Goal: Information Seeking & Learning: Learn about a topic

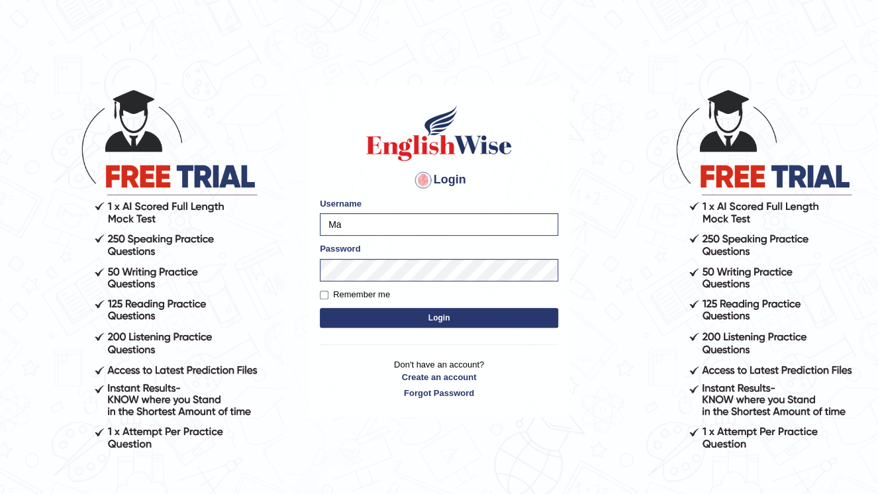
type input "M"
type input "devera"
drag, startPoint x: 524, startPoint y: 450, endPoint x: 318, endPoint y: 463, distance: 207.0
click at [318, 463] on div "Login Please fix the following errors: Username devera Password Remember me Log…" at bounding box center [439, 291] width 265 height 494
click at [440, 316] on button "Login" at bounding box center [439, 318] width 238 height 20
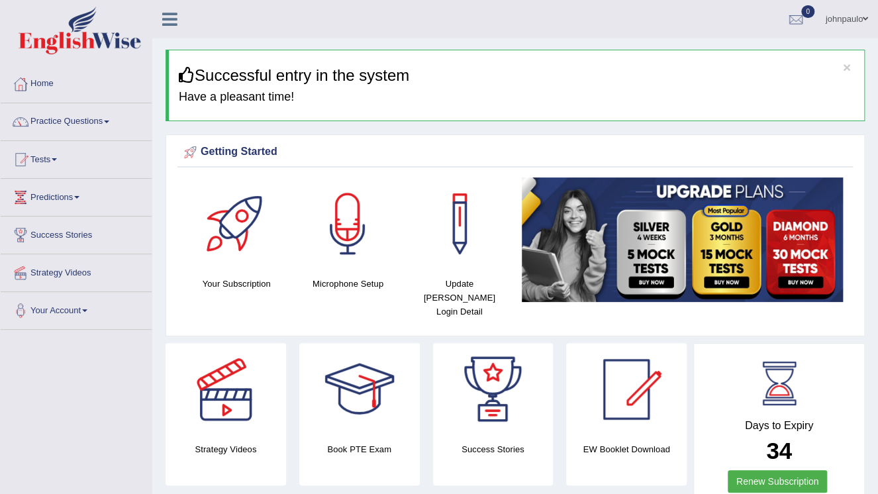
click at [109, 122] on span at bounding box center [106, 122] width 5 height 3
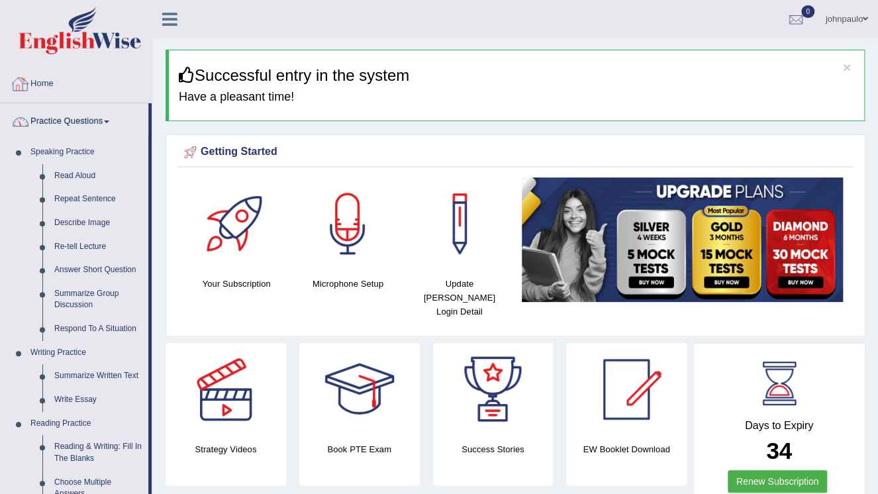
click at [109, 122] on span at bounding box center [106, 122] width 5 height 3
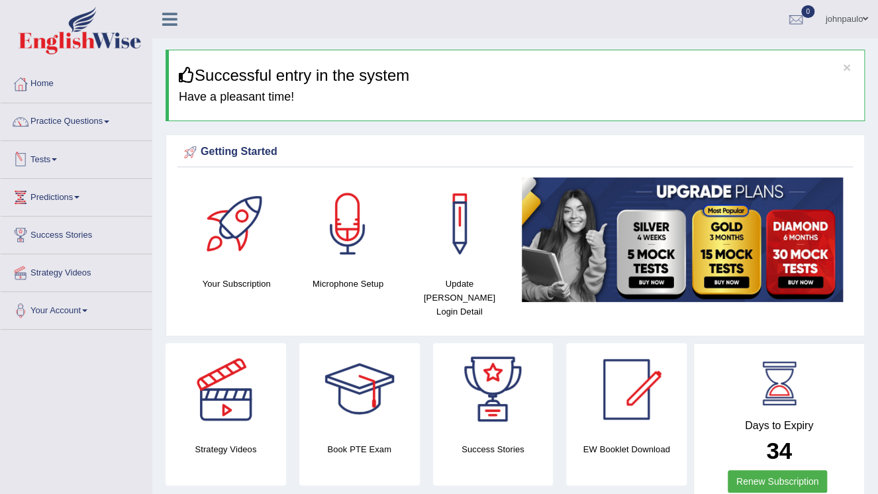
click at [57, 160] on span at bounding box center [54, 159] width 5 height 3
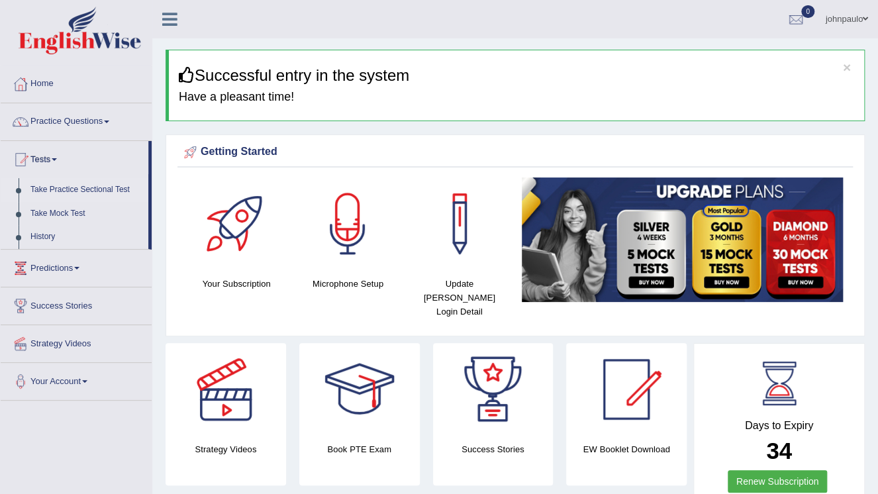
click at [94, 193] on link "Take Practice Sectional Test" at bounding box center [86, 190] width 124 height 24
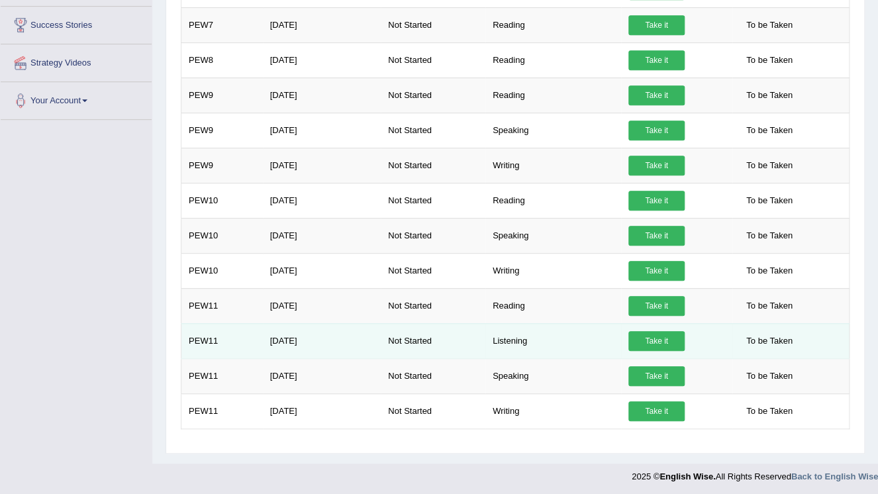
click at [646, 338] on link "Take it" at bounding box center [656, 341] width 56 height 20
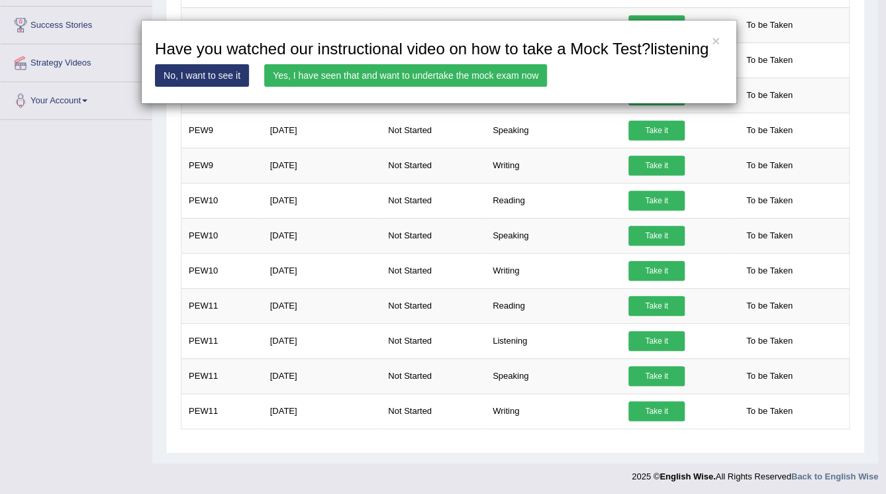
click at [388, 71] on link "Yes, I have seen that and want to undertake the mock exam now" at bounding box center [405, 75] width 283 height 23
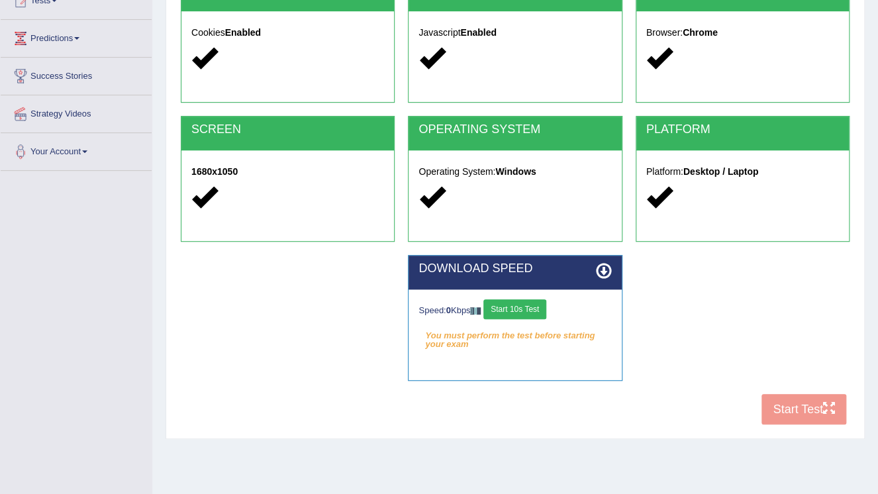
scroll to position [201, 0]
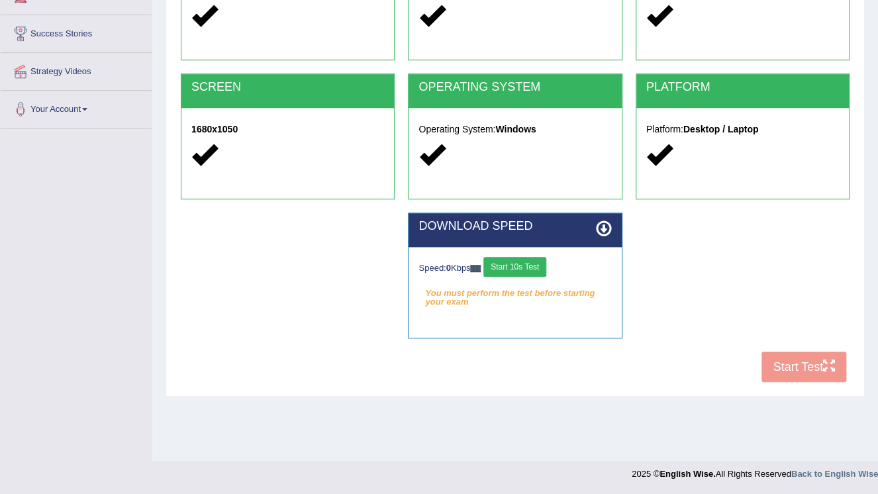
click at [507, 266] on button "Start 10s Test" at bounding box center [514, 267] width 63 height 20
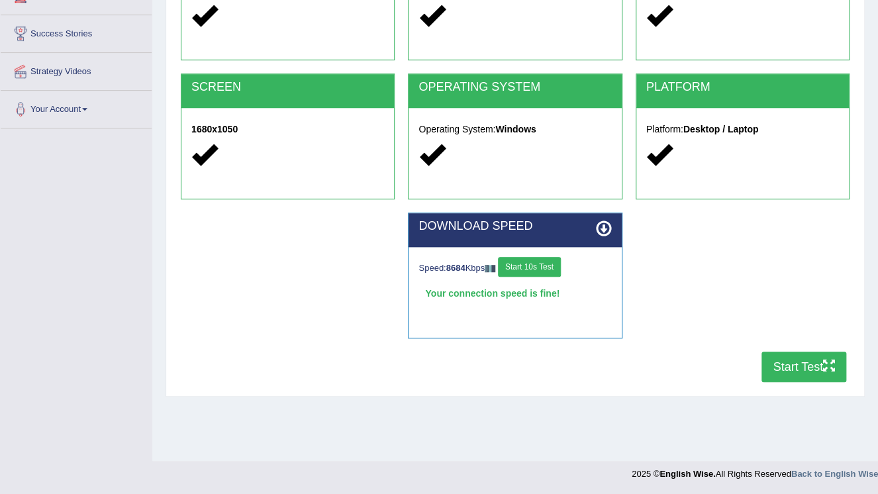
click at [785, 362] on button "Start Test" at bounding box center [803, 367] width 85 height 30
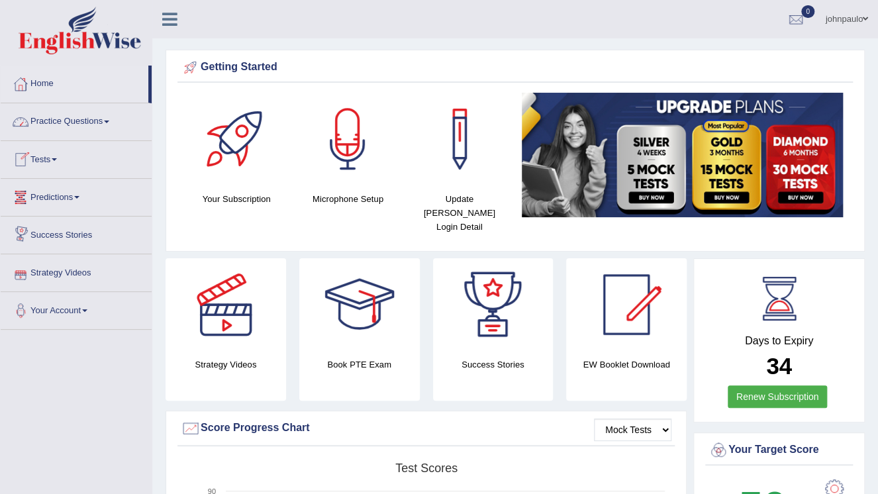
click at [117, 122] on link "Practice Questions" at bounding box center [76, 119] width 151 height 33
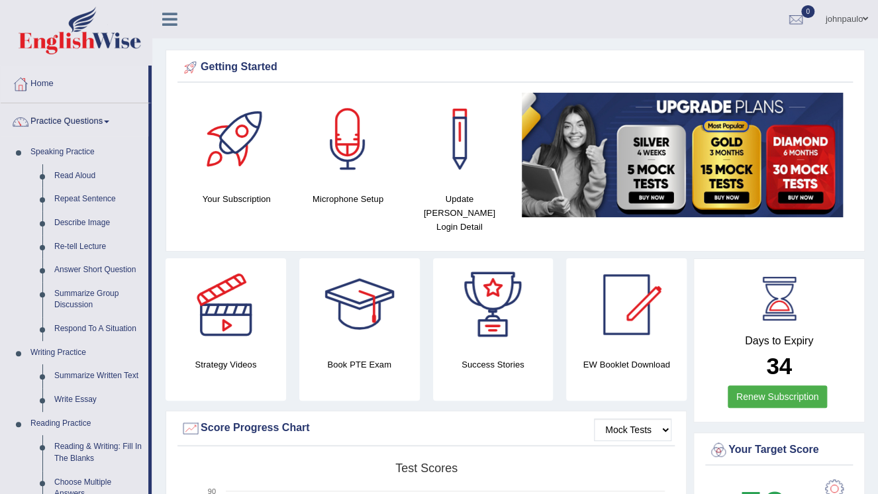
click at [109, 124] on link "Practice Questions" at bounding box center [75, 119] width 148 height 33
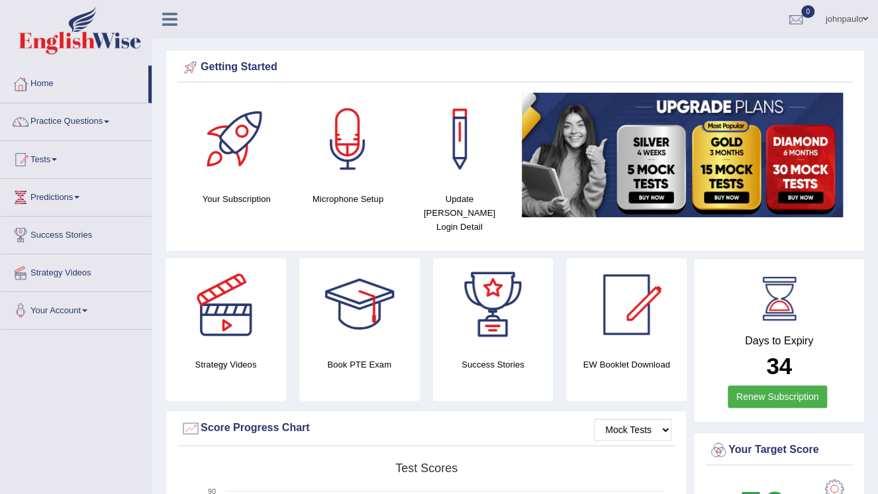
click at [109, 124] on link "Practice Questions" at bounding box center [76, 119] width 151 height 33
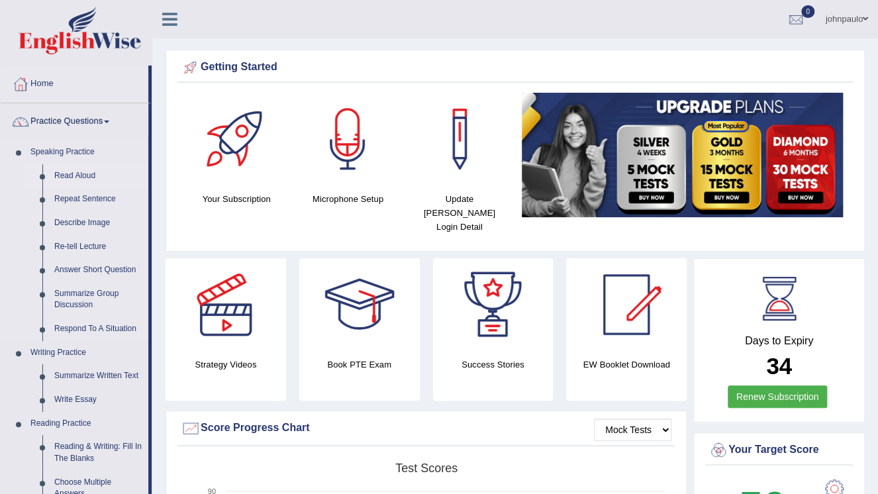
click at [87, 175] on link "Read Aloud" at bounding box center [98, 176] width 100 height 24
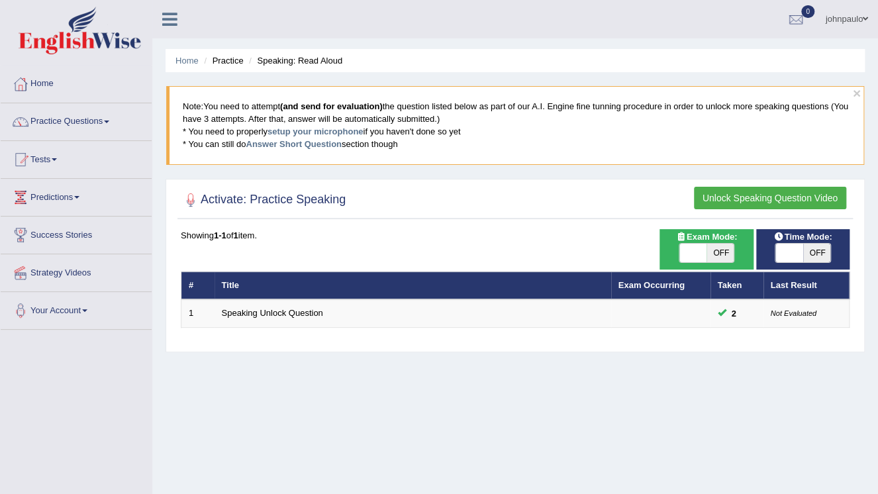
click at [681, 254] on span at bounding box center [693, 253] width 28 height 19
checkbox input "true"
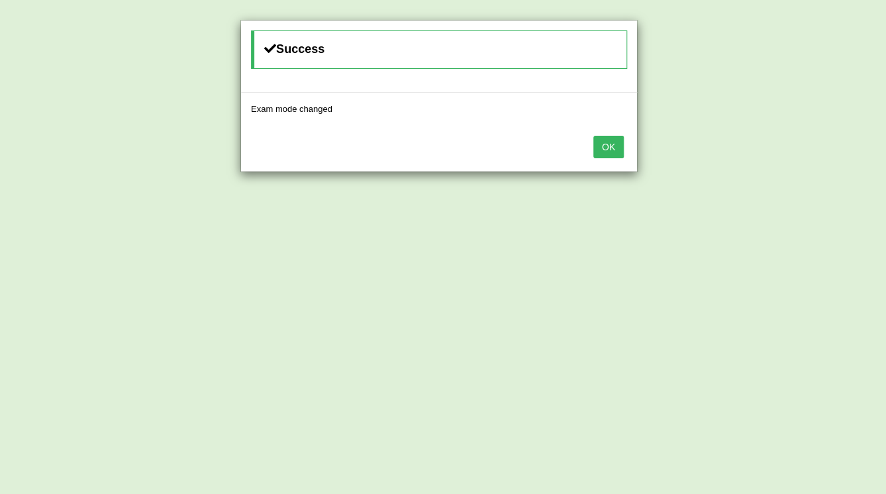
click at [610, 142] on button "OK" at bounding box center [608, 147] width 30 height 23
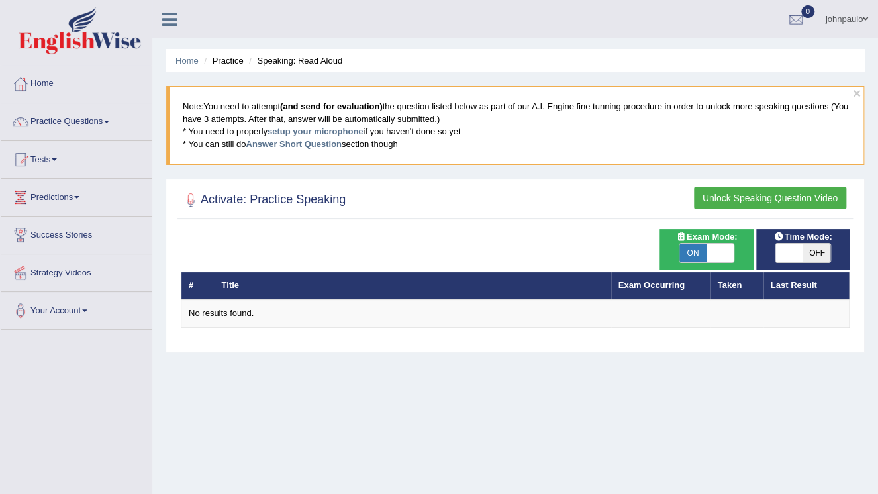
click at [777, 252] on span at bounding box center [789, 253] width 28 height 19
checkbox input "true"
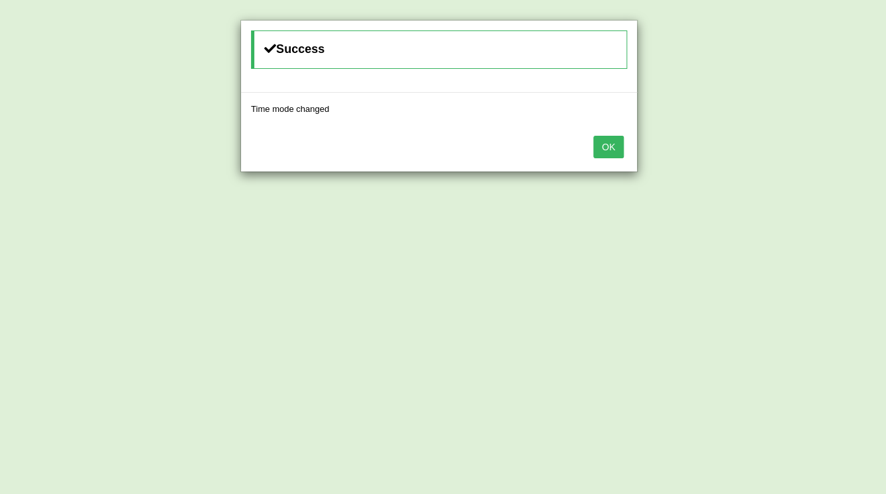
click at [602, 148] on button "OK" at bounding box center [608, 147] width 30 height 23
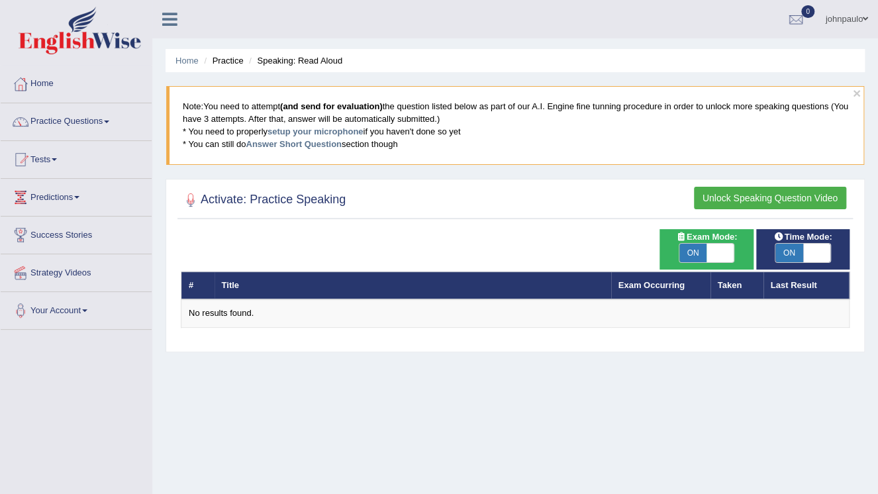
scroll to position [53, 0]
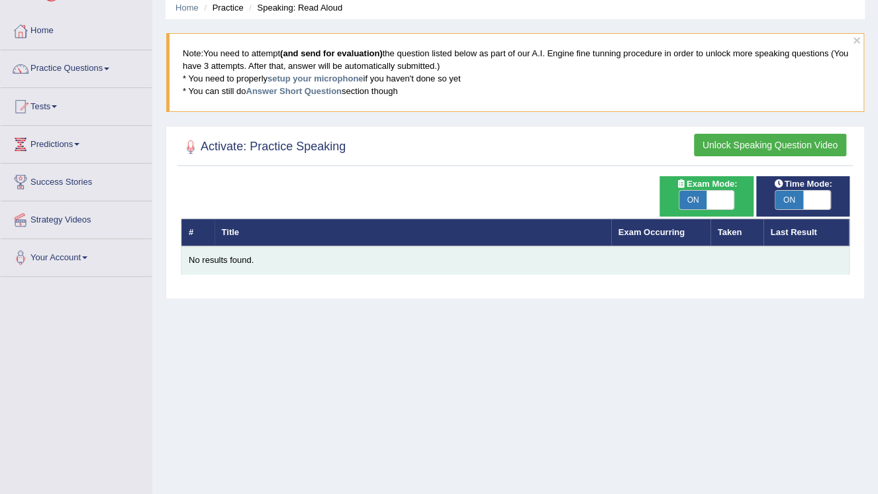
click at [209, 260] on div "No results found." at bounding box center [515, 260] width 653 height 13
click at [220, 258] on div "No results found." at bounding box center [515, 260] width 653 height 13
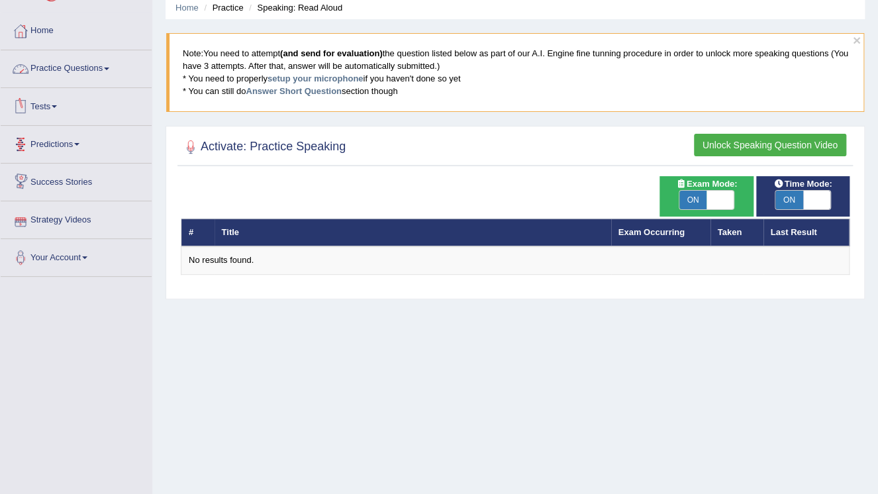
click at [111, 70] on link "Practice Questions" at bounding box center [76, 66] width 151 height 33
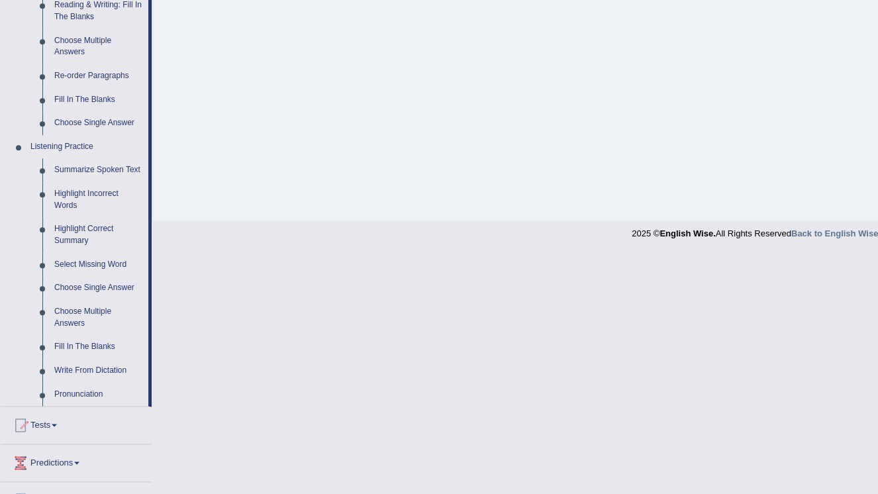
scroll to position [543, 0]
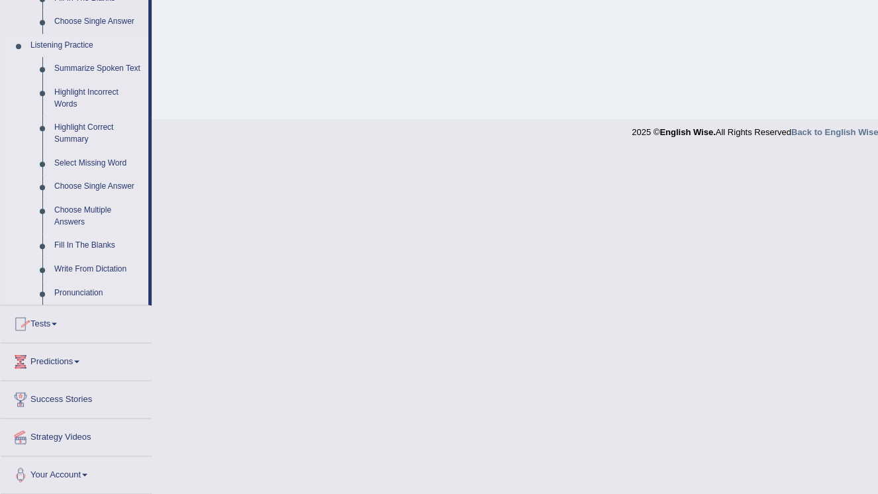
click at [96, 244] on link "Fill In The Blanks" at bounding box center [98, 246] width 100 height 24
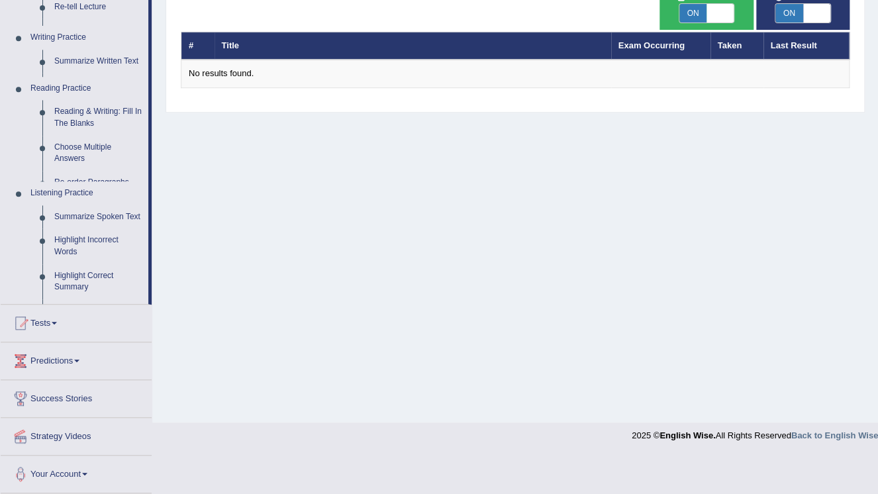
scroll to position [201, 0]
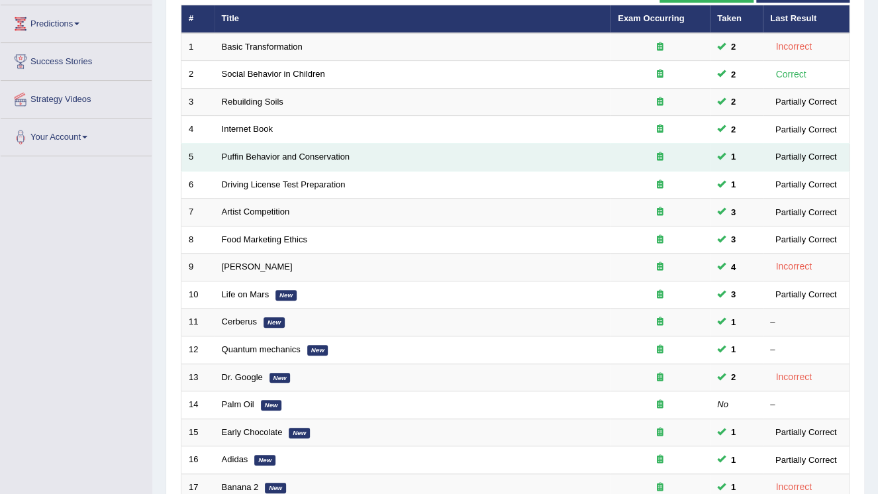
scroll to position [159, 0]
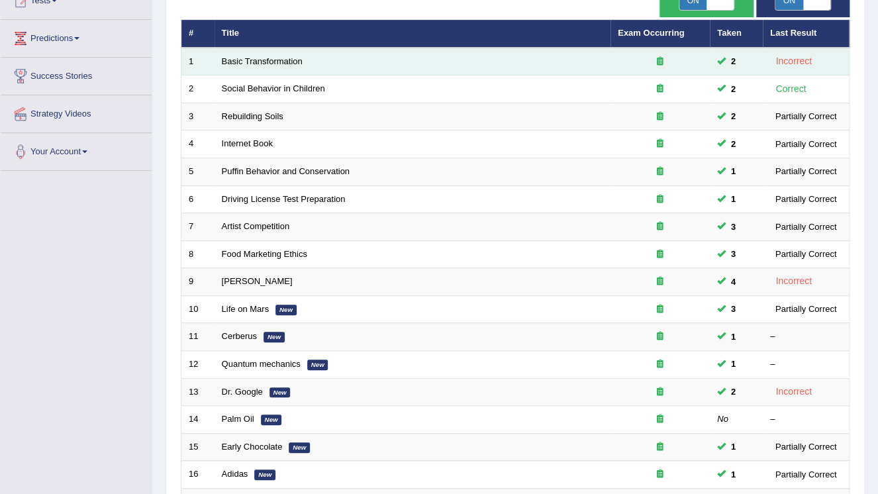
click at [299, 66] on td "Basic Transformation" at bounding box center [413, 62] width 396 height 28
click at [269, 58] on link "Basic Transformation" at bounding box center [262, 61] width 81 height 10
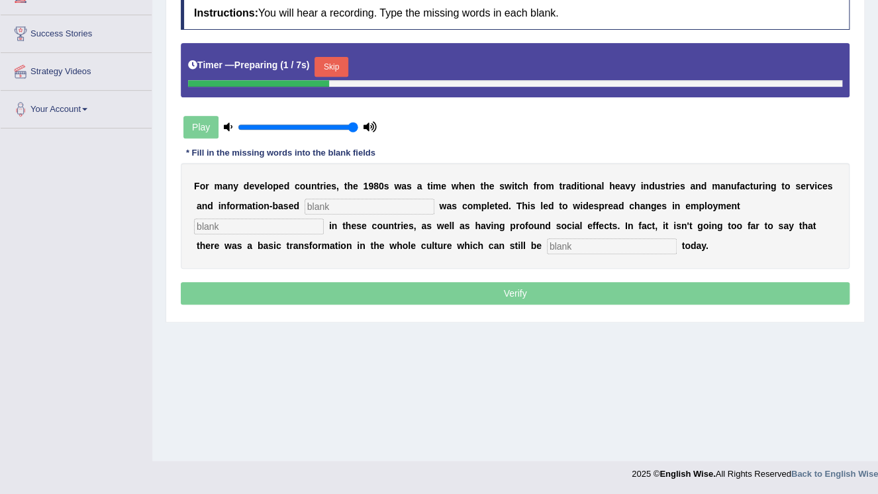
scroll to position [201, 0]
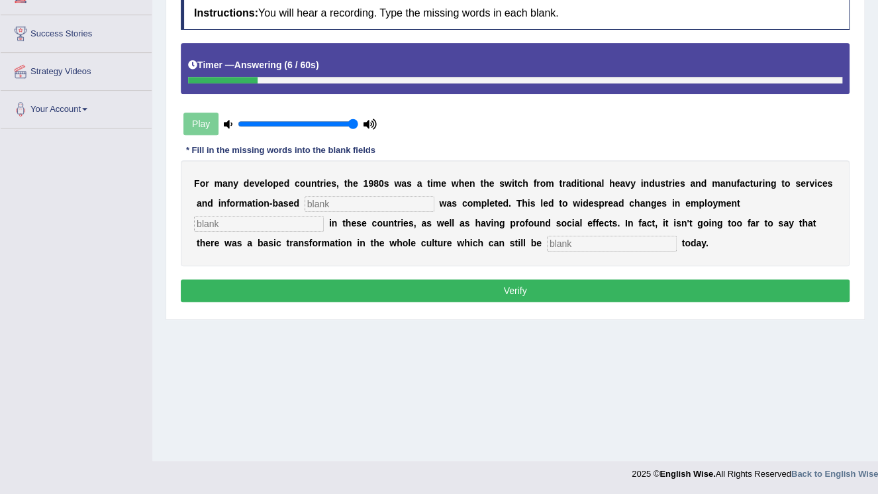
click at [307, 207] on input "text" at bounding box center [370, 204] width 130 height 16
type input "interprised"
click at [324, 216] on input "text" at bounding box center [259, 224] width 130 height 16
type input "patterns"
click at [547, 245] on input "text" at bounding box center [612, 244] width 130 height 16
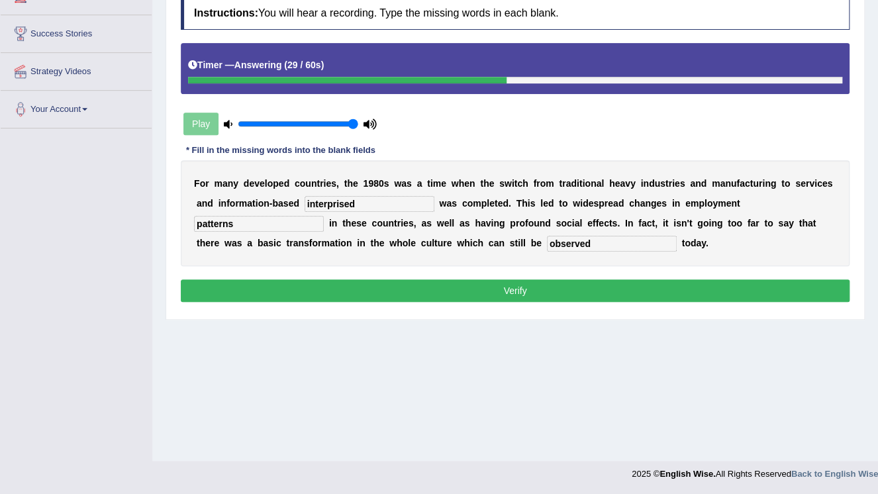
type input "observed"
click at [502, 288] on button "Verify" at bounding box center [515, 290] width 669 height 23
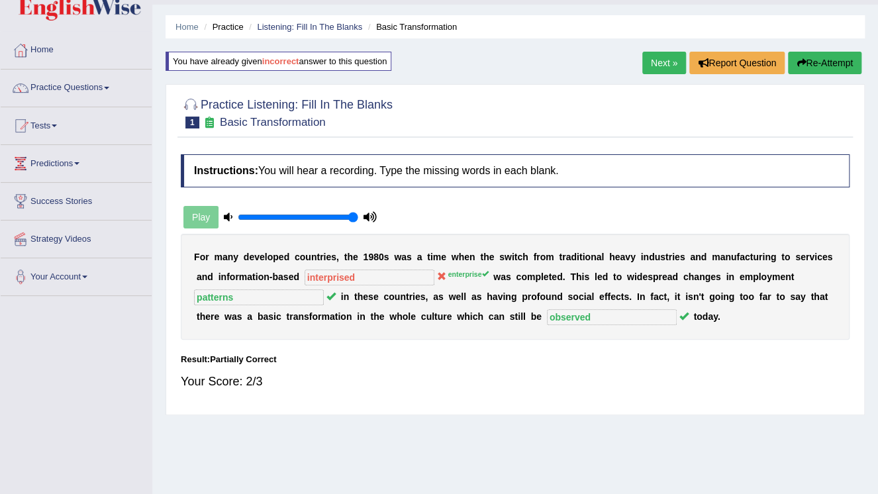
scroll to position [53, 0]
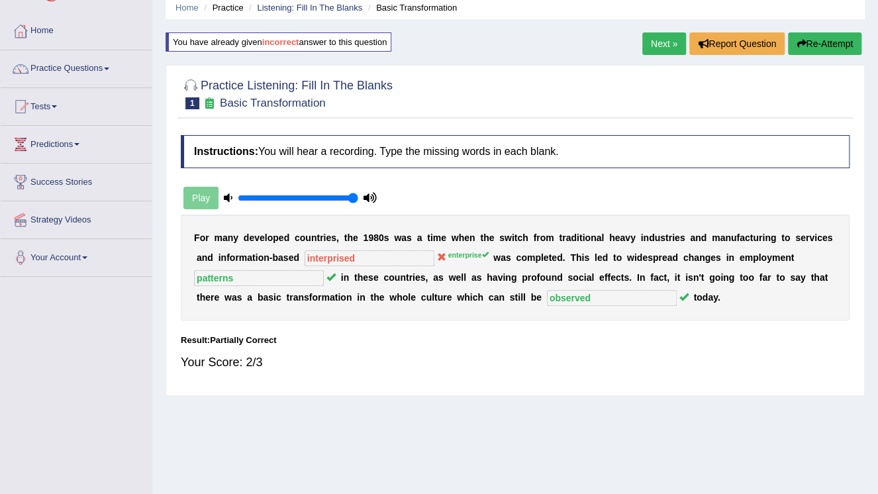
click at [661, 44] on link "Next »" at bounding box center [664, 43] width 44 height 23
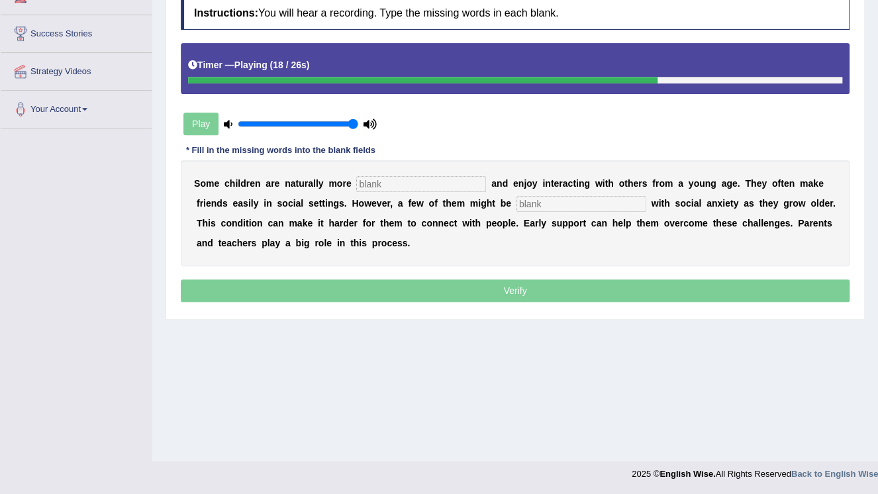
click at [394, 181] on input "text" at bounding box center [421, 184] width 130 height 16
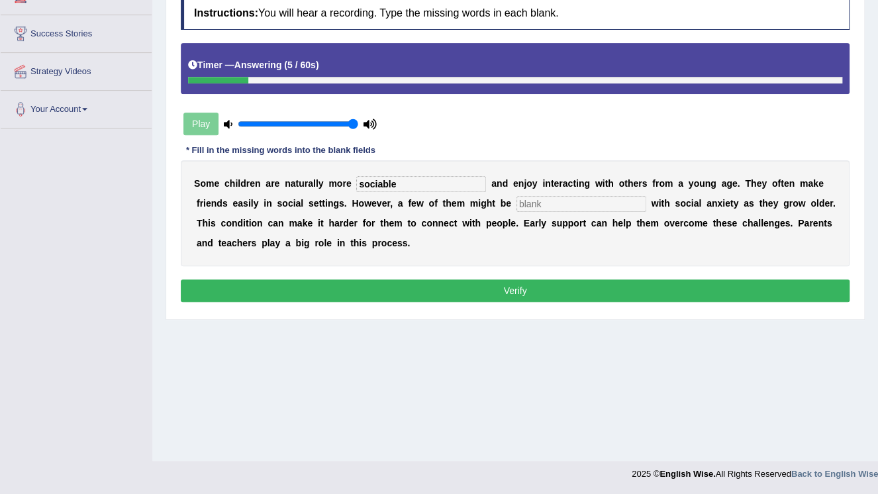
type input "sociable"
click at [516, 209] on input "text" at bounding box center [581, 204] width 130 height 16
type input "diagnosed"
click at [540, 289] on button "Verify" at bounding box center [515, 290] width 669 height 23
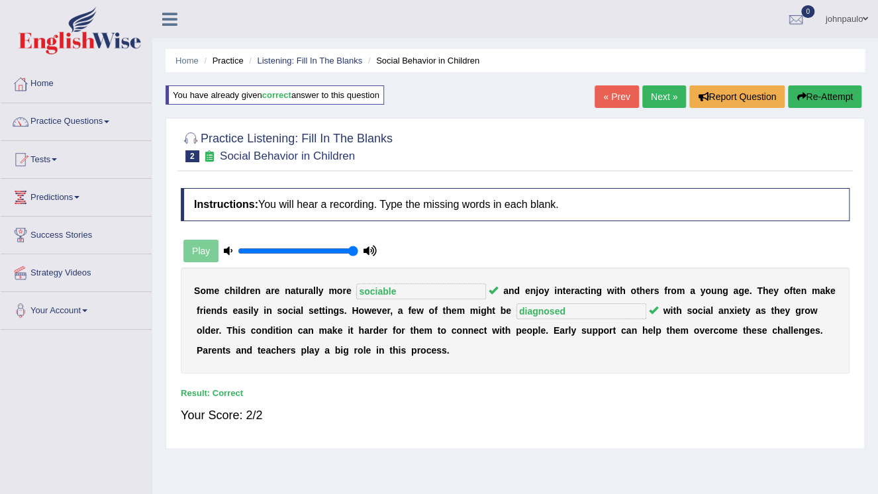
click at [669, 99] on link "Next »" at bounding box center [664, 96] width 44 height 23
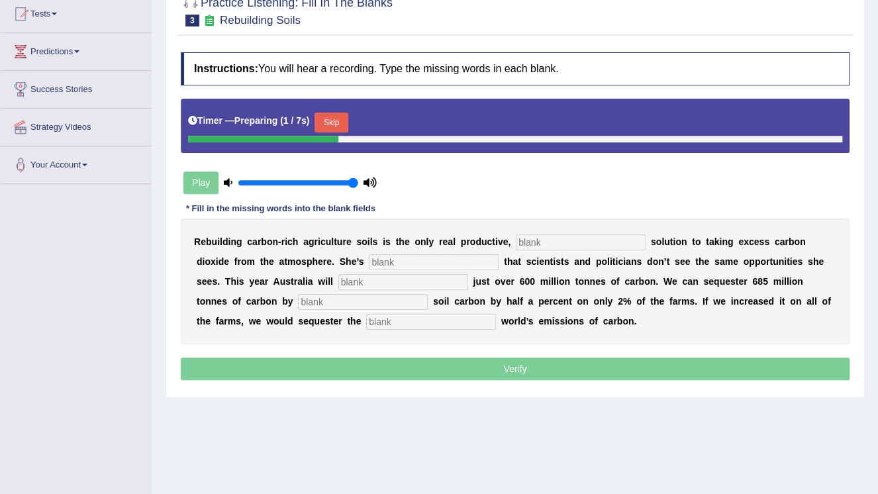
scroll to position [159, 0]
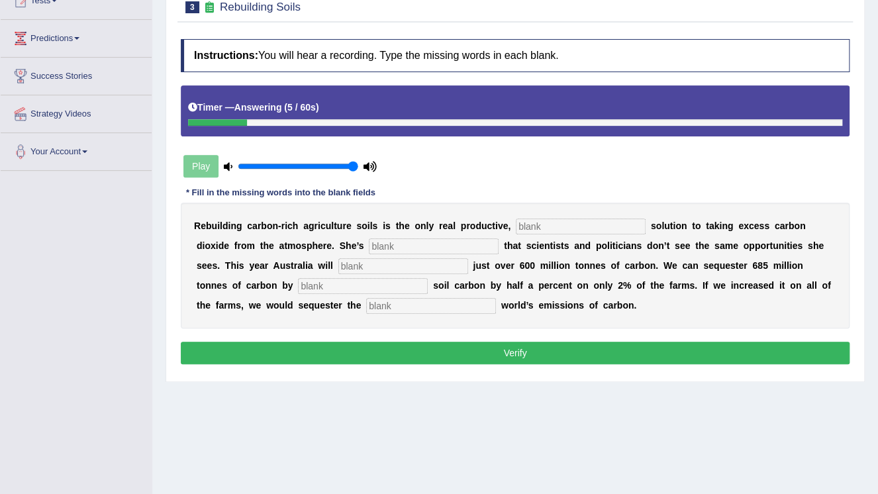
click at [531, 222] on input "text" at bounding box center [581, 227] width 130 height 16
type input "permanent"
click at [369, 244] on input "text" at bounding box center [434, 246] width 130 height 16
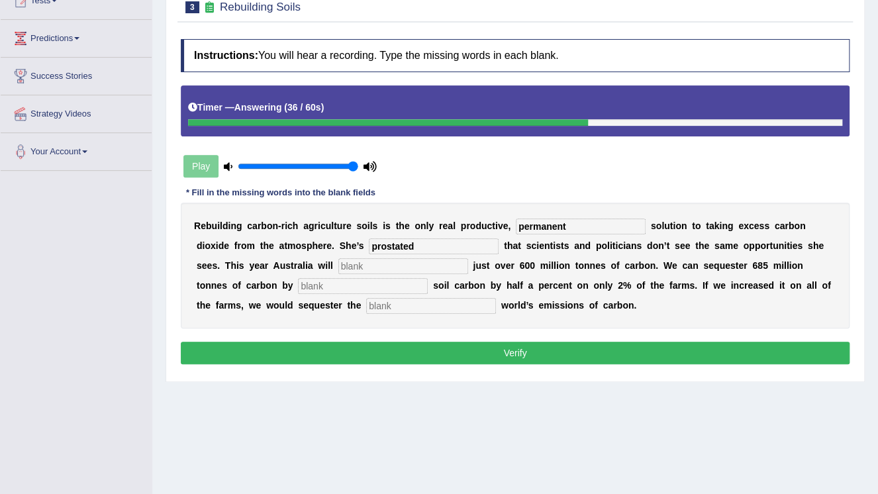
type input "prostated"
click at [338, 266] on input "text" at bounding box center [403, 266] width 130 height 16
type input "admit"
click at [428, 278] on input "text" at bounding box center [363, 286] width 130 height 16
type input "increasing"
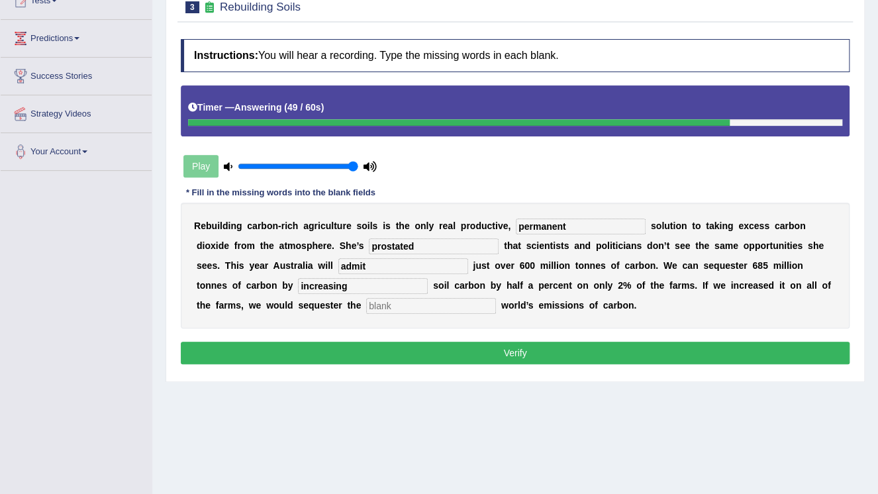
click at [366, 298] on input "text" at bounding box center [431, 306] width 130 height 16
type input "whole"
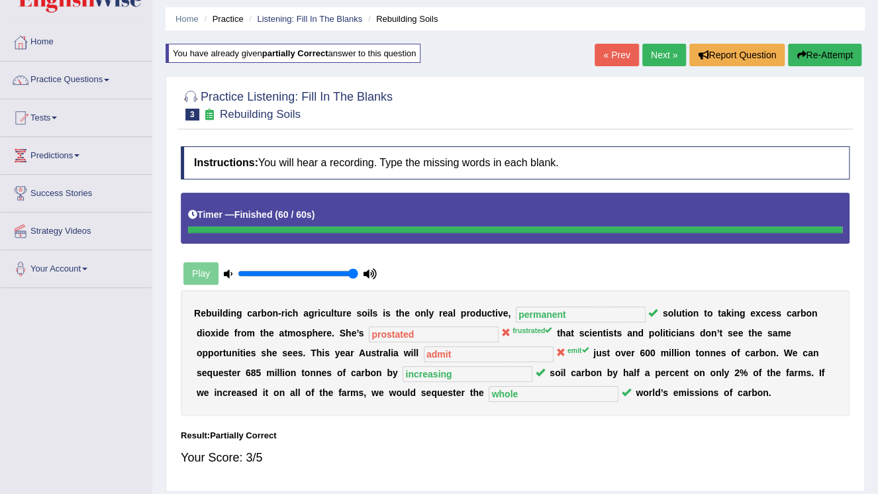
scroll to position [0, 0]
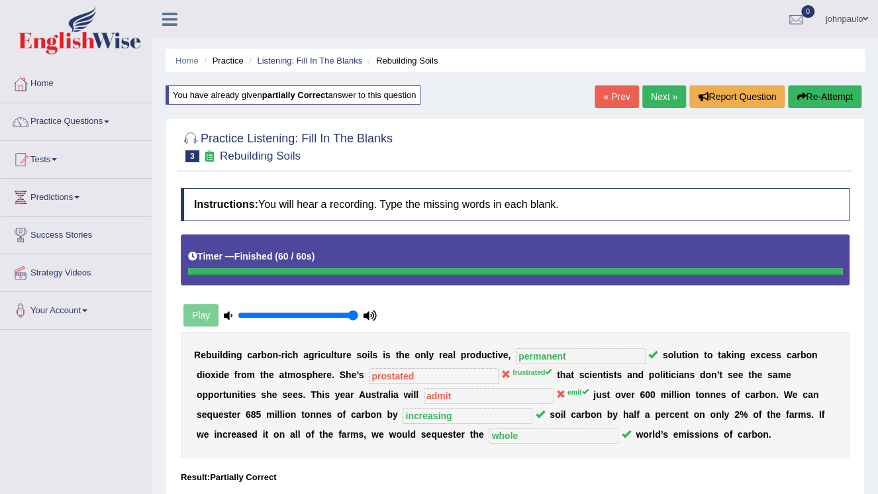
click at [660, 94] on link "Next »" at bounding box center [664, 96] width 44 height 23
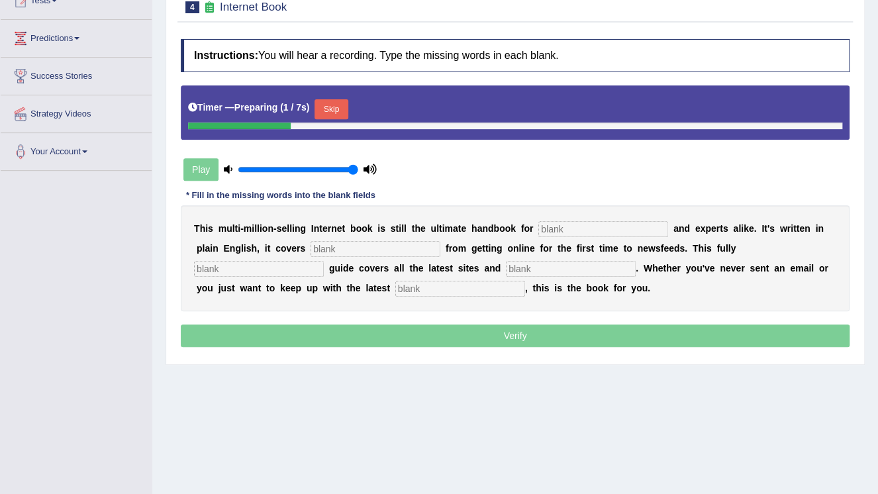
scroll to position [159, 0]
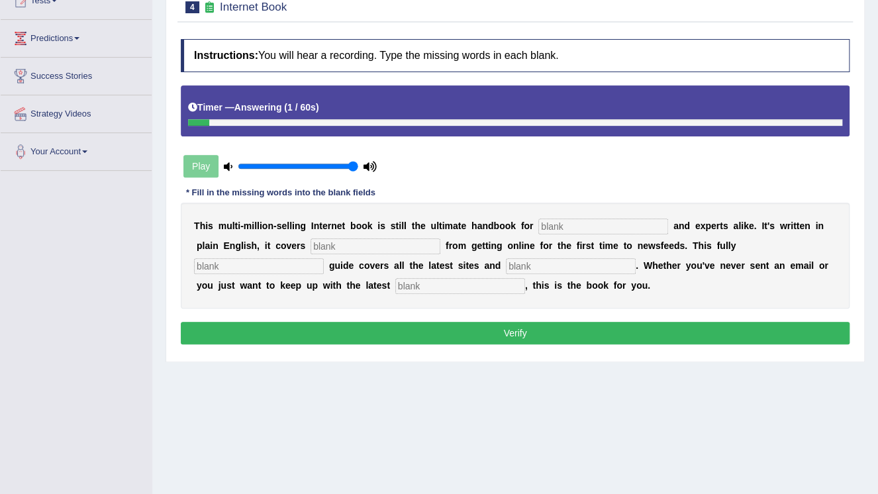
click at [546, 221] on input "text" at bounding box center [603, 227] width 130 height 16
type input "novelsis"
click at [313, 246] on input "text" at bounding box center [376, 246] width 130 height 16
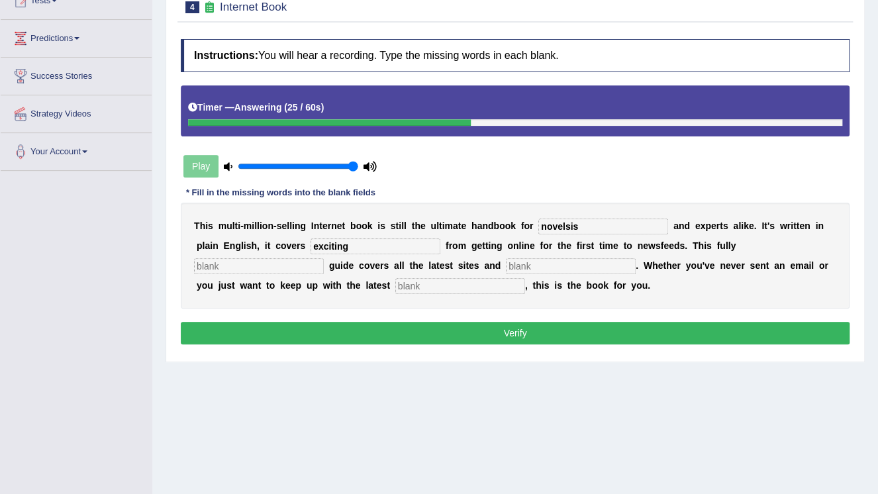
type input "exciting"
click at [324, 258] on input "text" at bounding box center [259, 266] width 130 height 16
click at [506, 268] on input "text" at bounding box center [571, 266] width 130 height 16
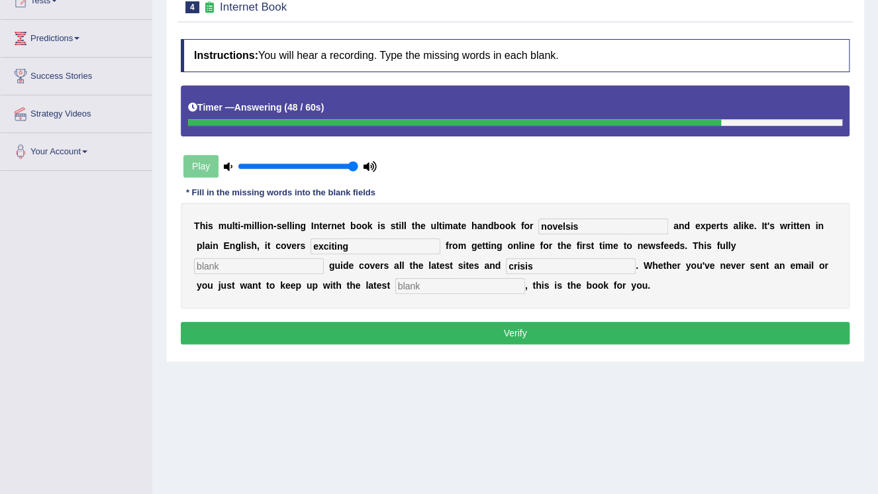
type input "crisis"
click at [395, 283] on input "text" at bounding box center [460, 286] width 130 height 16
type input "developments"
click at [324, 258] on input "text" at bounding box center [259, 266] width 130 height 16
type input "recov"
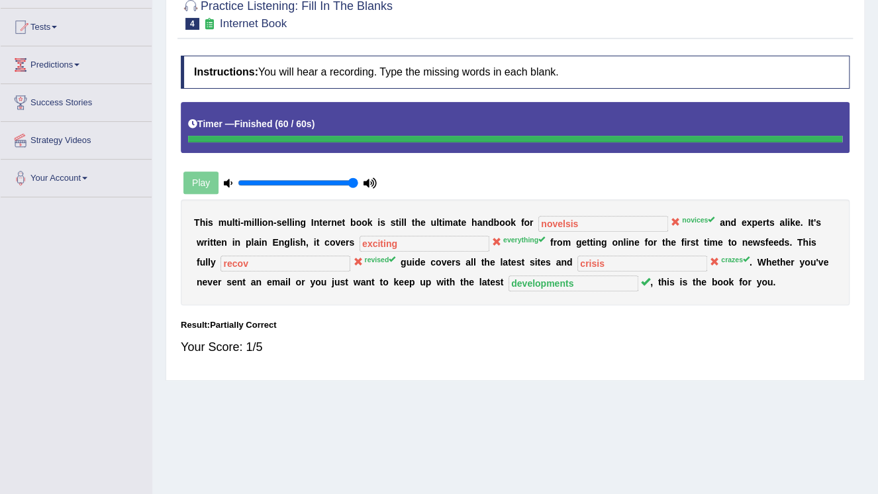
scroll to position [106, 0]
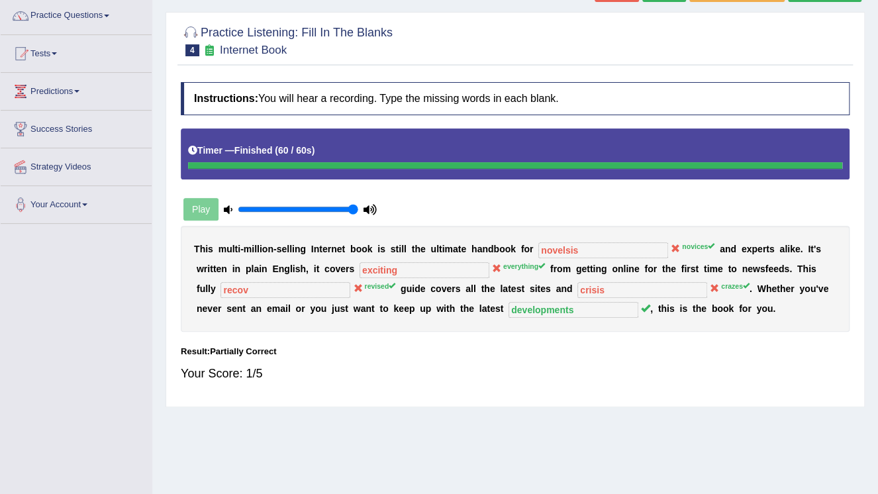
click at [641, 420] on div "Home Practice Listening: Fill In The Blanks Internet Book You have already give…" at bounding box center [515, 225] width 726 height 662
click at [641, 424] on div "Home Practice Listening: Fill In The Blanks Internet Book You have already give…" at bounding box center [515, 225] width 726 height 662
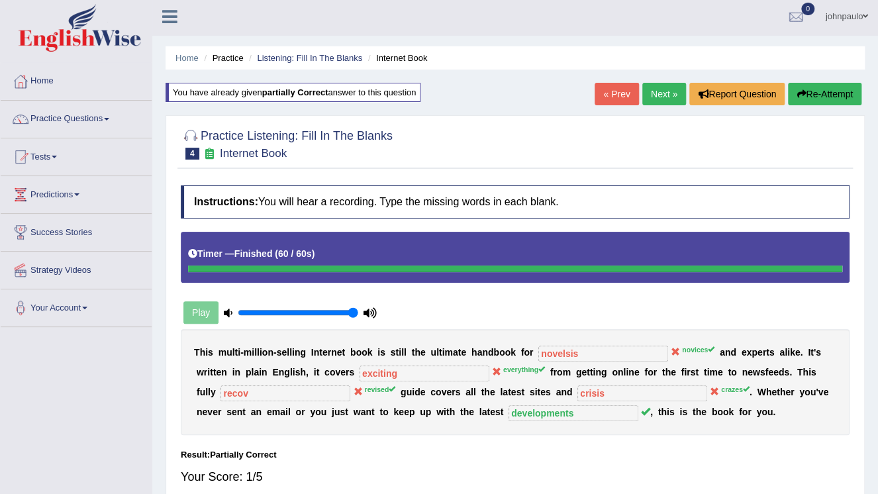
scroll to position [0, 0]
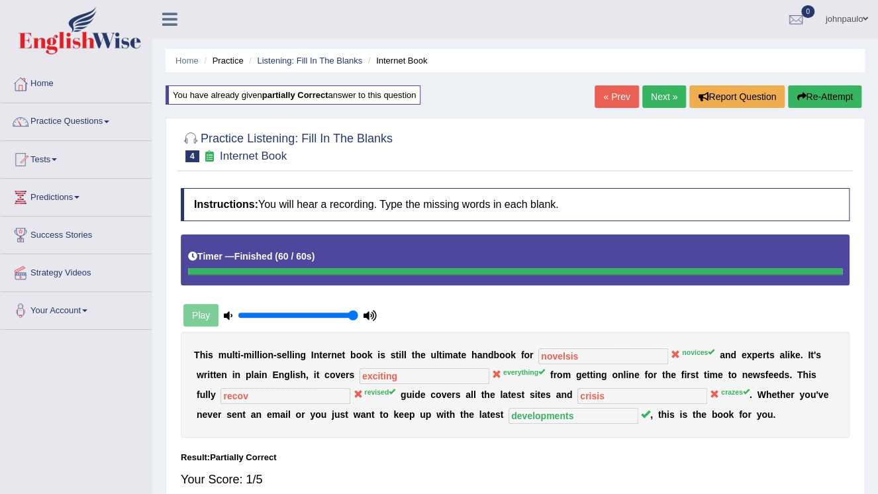
click at [658, 93] on link "Next »" at bounding box center [664, 96] width 44 height 23
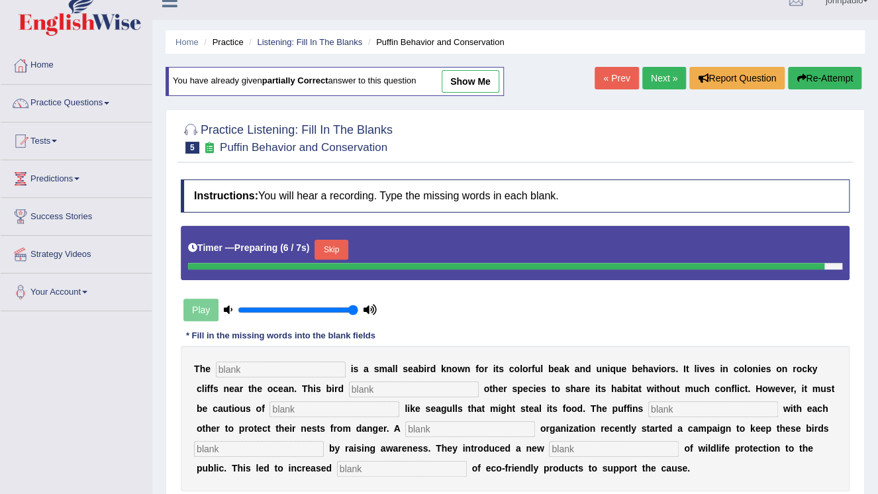
scroll to position [53, 0]
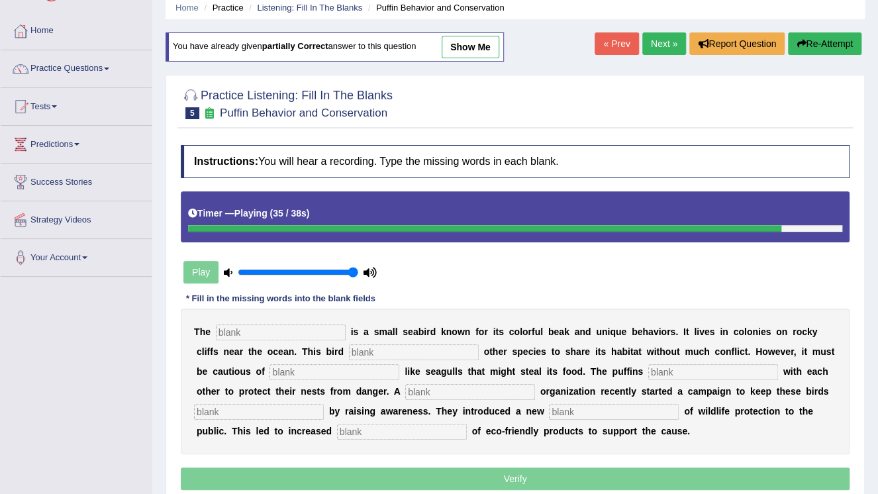
drag, startPoint x: 835, startPoint y: 47, endPoint x: 826, endPoint y: 42, distance: 9.8
click at [834, 47] on button "Re-Attempt" at bounding box center [824, 43] width 73 height 23
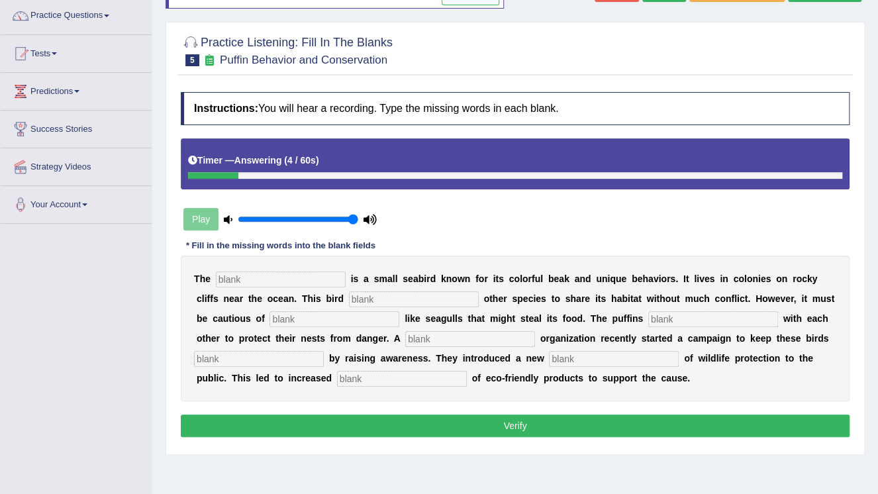
click at [238, 279] on input "text" at bounding box center [281, 279] width 130 height 16
type input "puffin"
click at [349, 298] on input "text" at bounding box center [414, 299] width 130 height 16
type input "allows"
click at [269, 312] on input "text" at bounding box center [334, 319] width 130 height 16
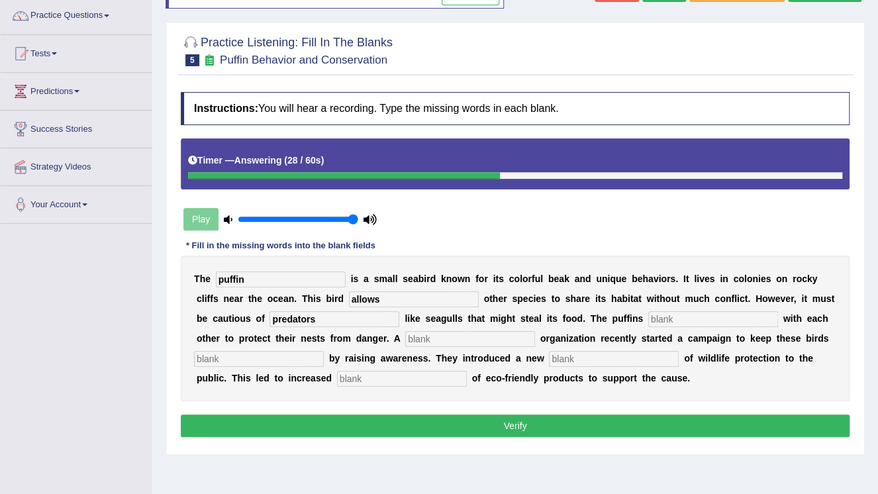
type input "predators"
click at [648, 318] on input "text" at bounding box center [713, 319] width 130 height 16
click at [244, 277] on input "puffin" at bounding box center [281, 279] width 130 height 16
type input "puffins"
click at [648, 323] on input "text" at bounding box center [713, 319] width 130 height 16
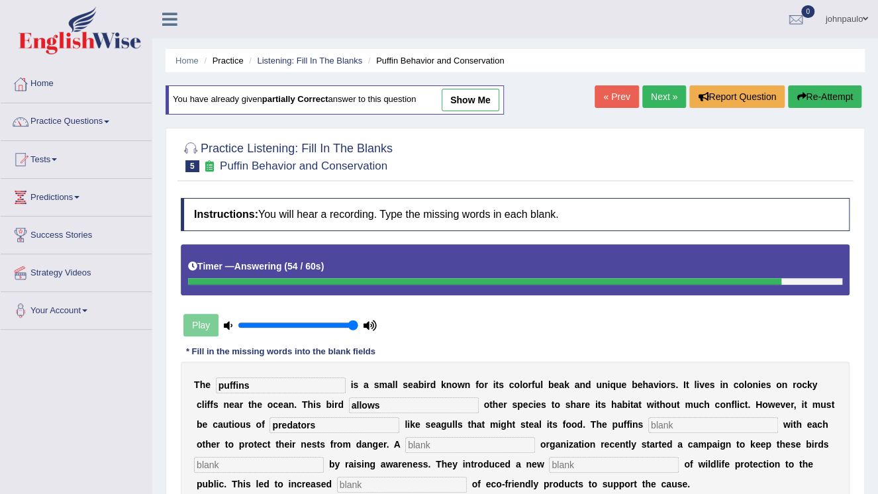
click at [824, 96] on button "Re-Attempt" at bounding box center [824, 96] width 73 height 23
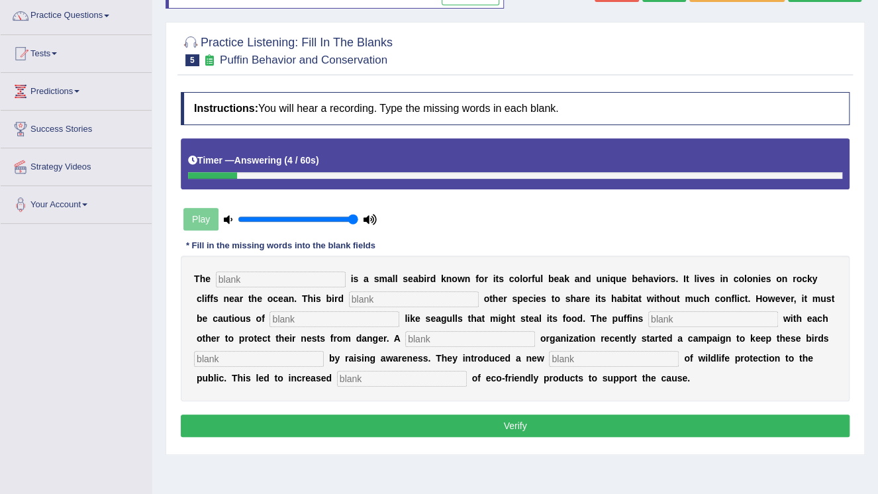
click at [228, 279] on input "text" at bounding box center [281, 279] width 130 height 16
type input "puffins"
click at [349, 297] on input "text" at bounding box center [414, 299] width 130 height 16
type input "allows"
click at [269, 315] on input "text" at bounding box center [334, 319] width 130 height 16
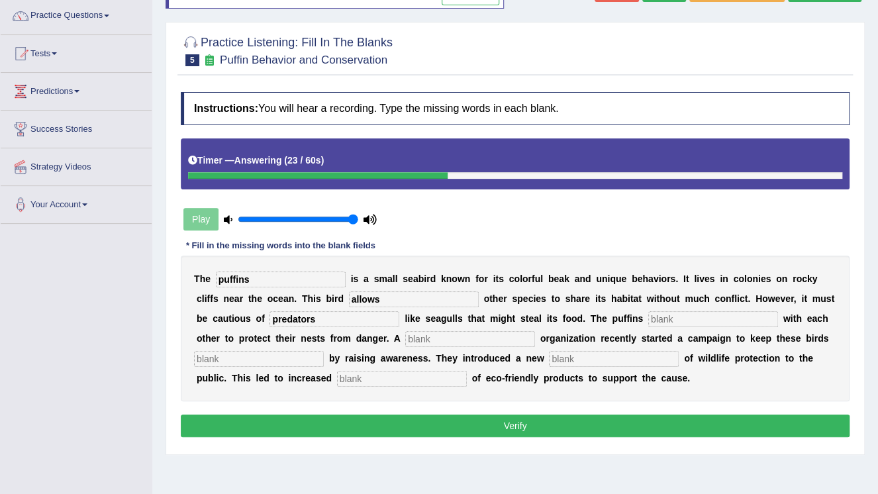
type input "predators"
click at [648, 315] on input "text" at bounding box center [713, 319] width 130 height 16
type input "cooparate"
click at [405, 338] on input "text" at bounding box center [470, 339] width 130 height 16
type input "corporate"
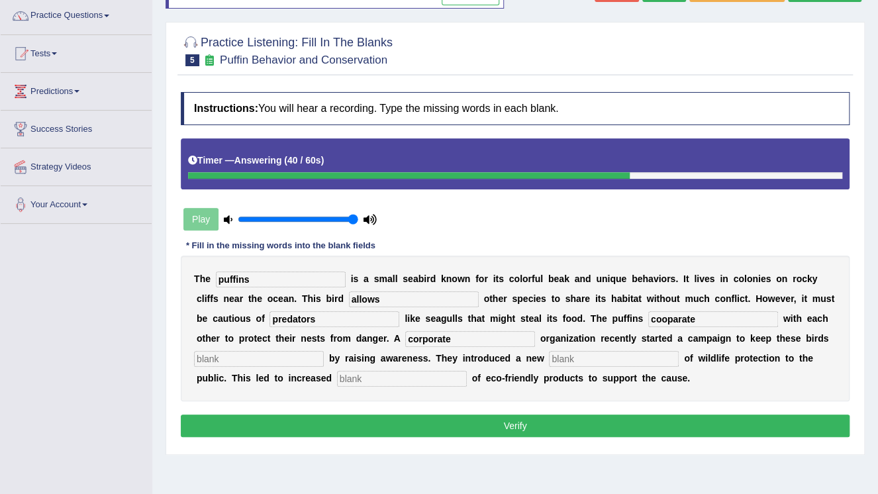
click at [324, 351] on input "text" at bounding box center [259, 359] width 130 height 16
type input "safe"
click at [549, 362] on input "text" at bounding box center [614, 359] width 130 height 16
type input "consumption"
click at [337, 379] on input "text" at bounding box center [402, 379] width 130 height 16
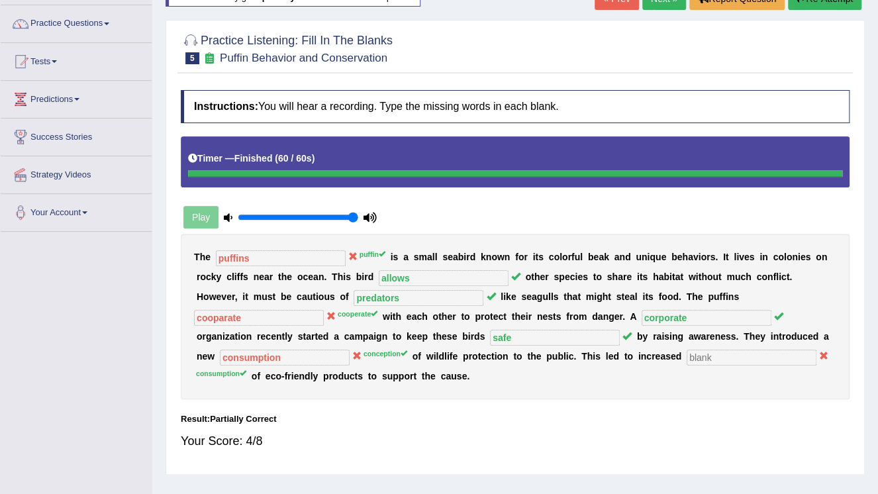
scroll to position [95, 0]
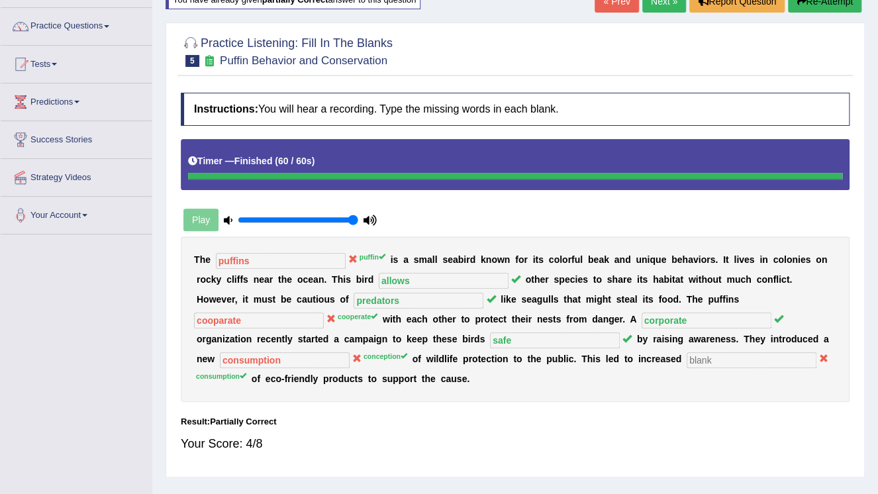
click at [109, 23] on link "Practice Questions" at bounding box center [76, 24] width 151 height 33
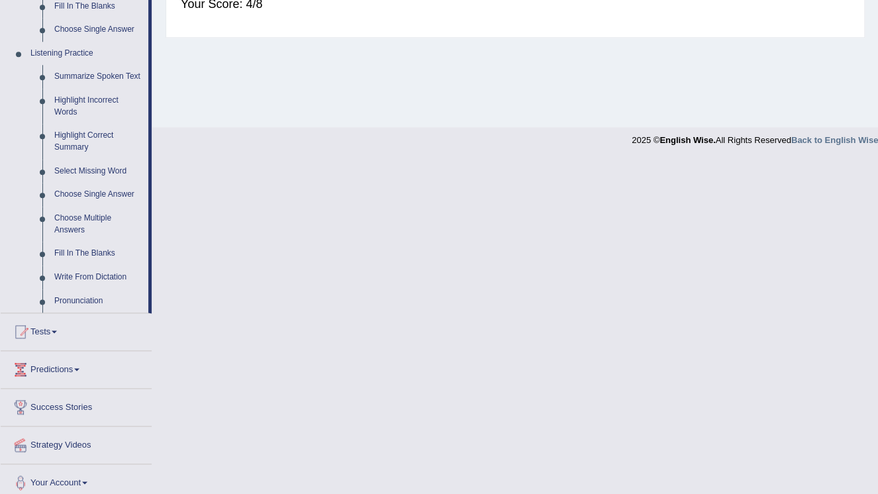
scroll to position [543, 0]
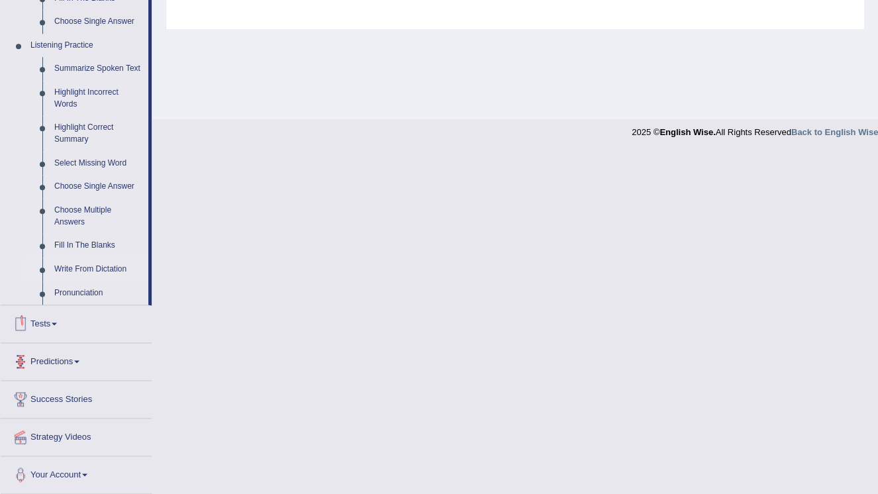
click at [114, 271] on link "Write From Dictation" at bounding box center [98, 270] width 100 height 24
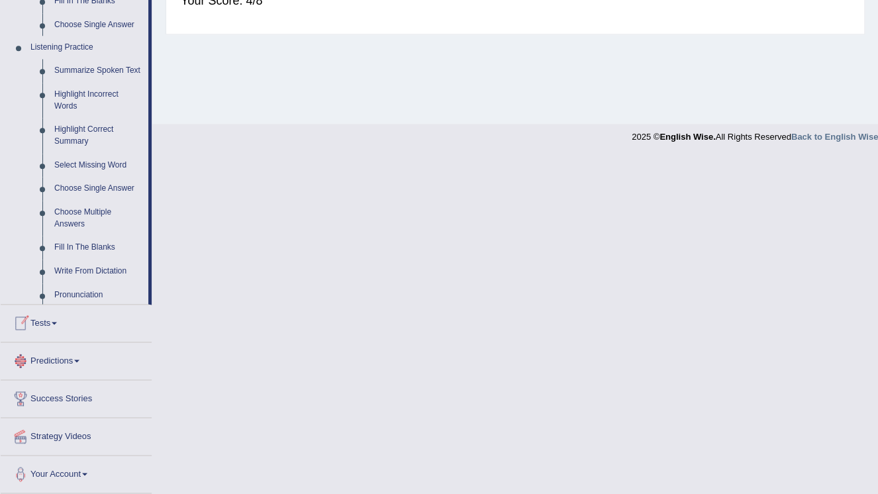
scroll to position [201, 0]
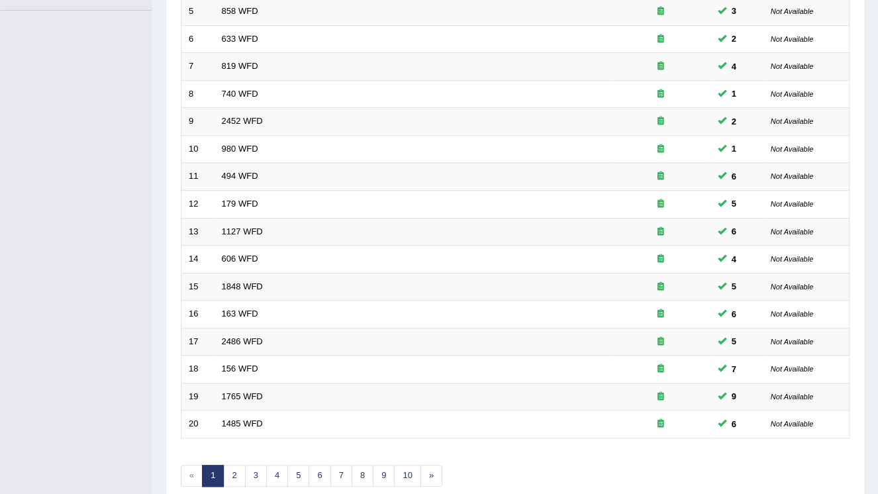
scroll to position [379, 0]
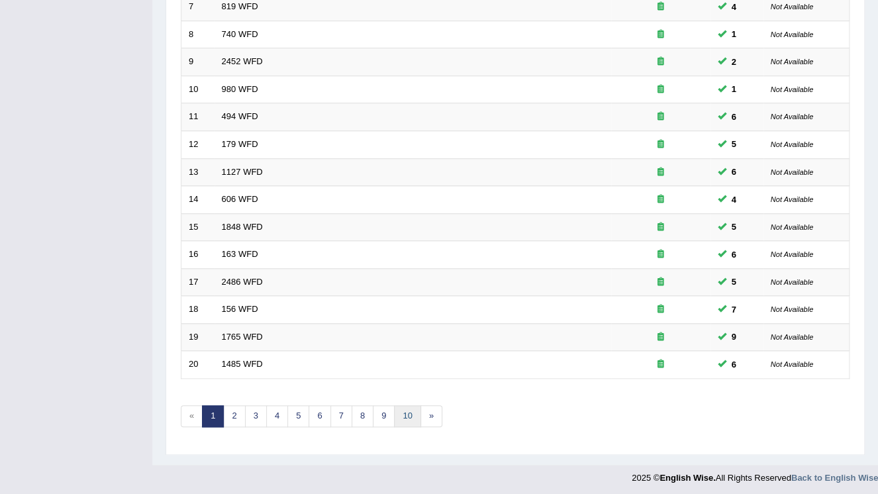
click at [408, 415] on link "10" at bounding box center [407, 416] width 26 height 22
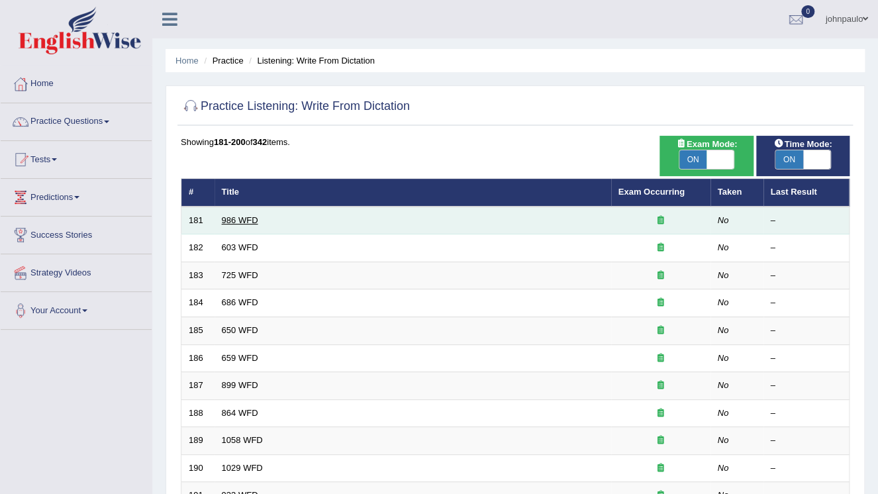
click at [234, 219] on link "986 WFD" at bounding box center [240, 220] width 36 height 10
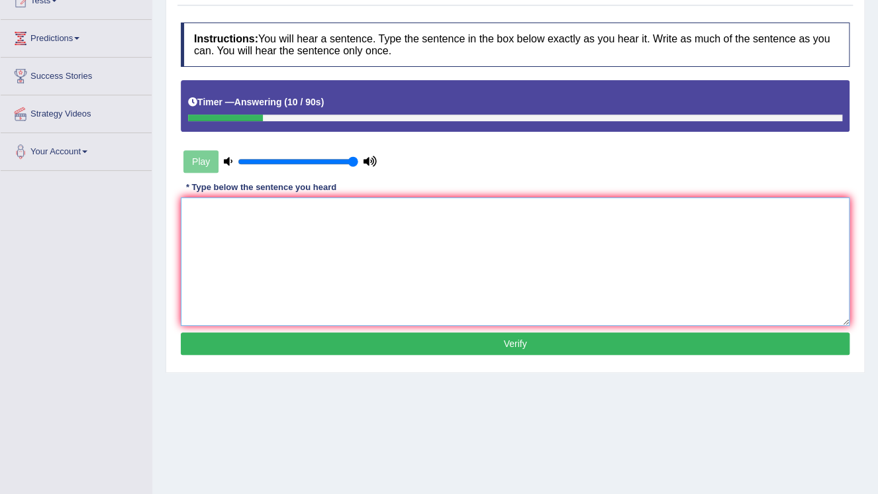
drag, startPoint x: 241, startPoint y: 219, endPoint x: 283, endPoint y: 262, distance: 59.9
click at [244, 222] on textarea at bounding box center [515, 261] width 669 height 128
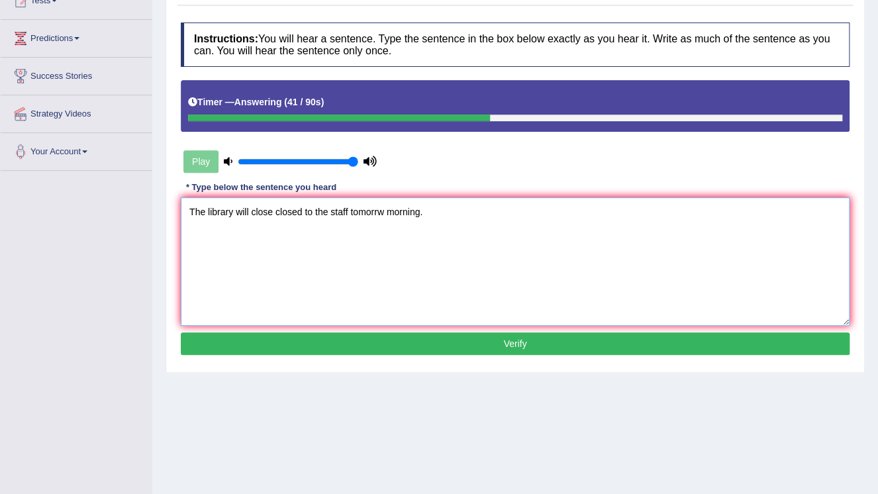
click at [381, 212] on textarea "The library will close closed to the staff tomorrw morning." at bounding box center [515, 261] width 669 height 128
type textarea "The library will close closed to the staff tomorrow morning."
click at [494, 348] on button "Verify" at bounding box center [515, 343] width 669 height 23
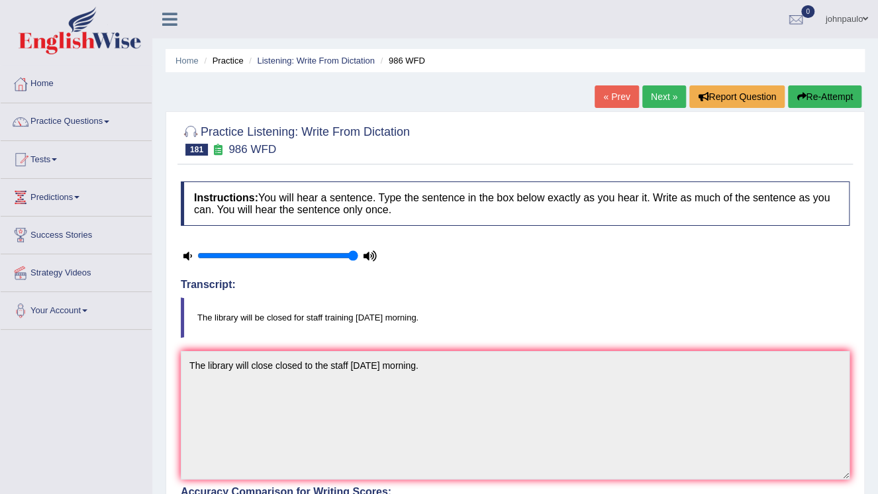
click at [660, 100] on link "Next »" at bounding box center [664, 96] width 44 height 23
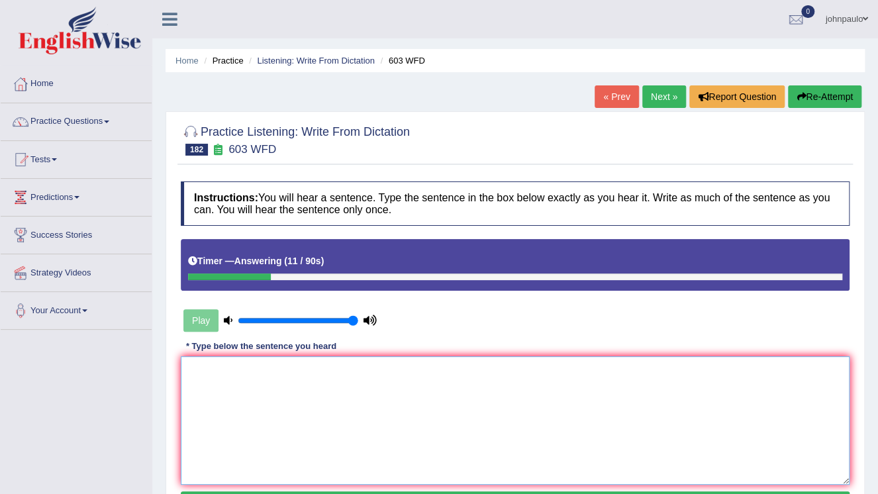
click at [244, 401] on textarea at bounding box center [515, 420] width 669 height 128
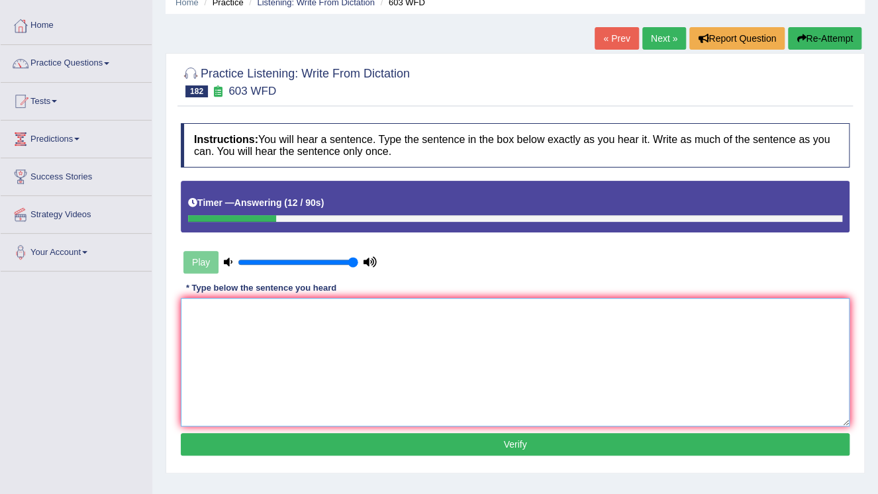
scroll to position [106, 0]
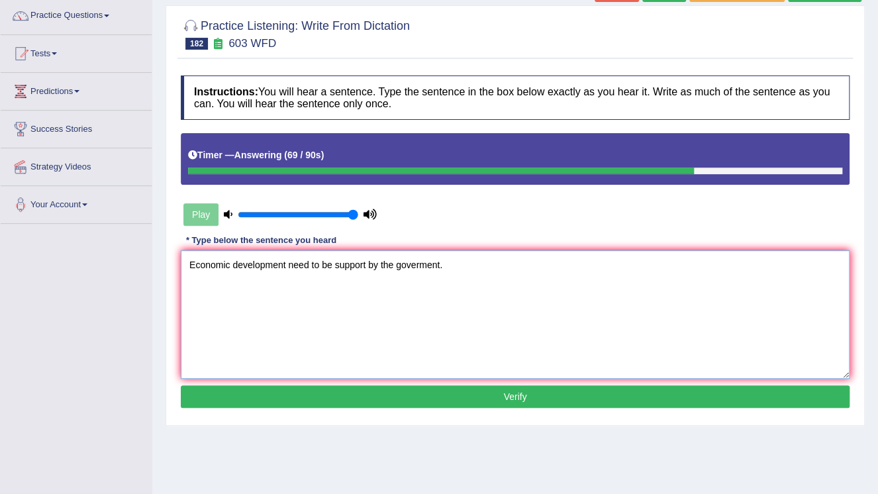
type textarea "Economic development need to be support by the goverment."
click at [552, 397] on button "Verify" at bounding box center [515, 396] width 669 height 23
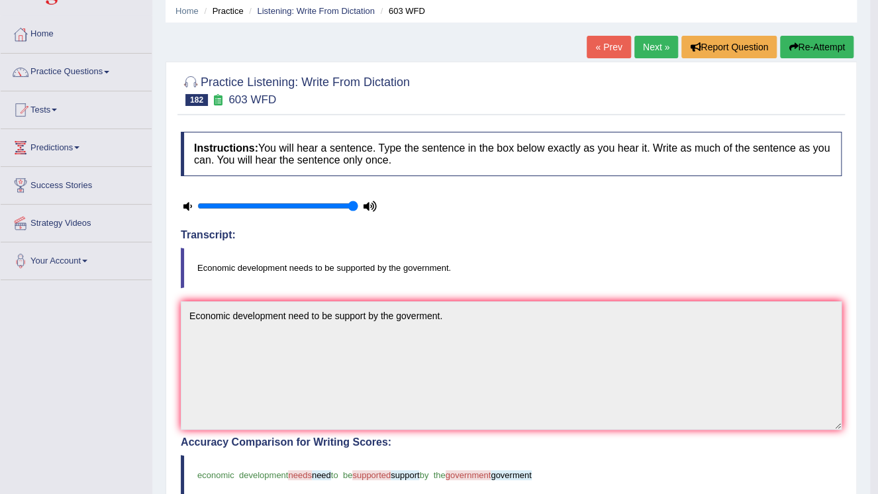
scroll to position [0, 0]
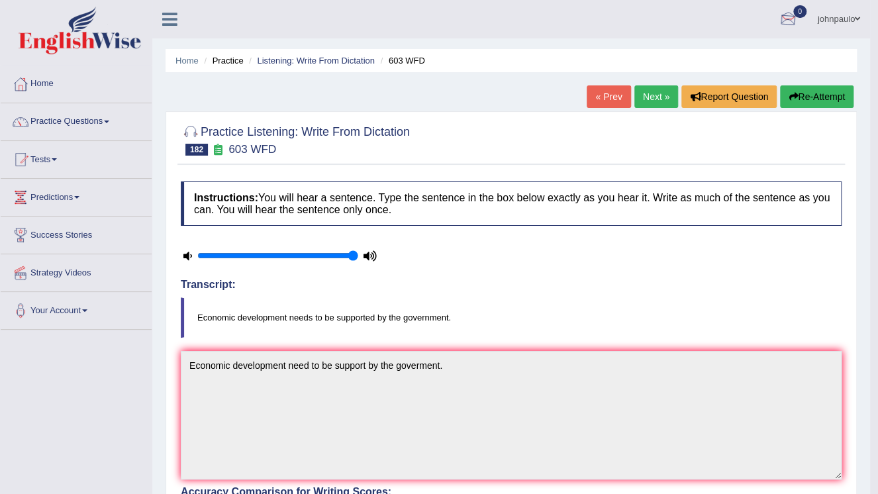
click at [784, 20] on div at bounding box center [788, 20] width 20 height 20
click at [720, 55] on strong "See All Alerts" at bounding box center [704, 55] width 59 height 11
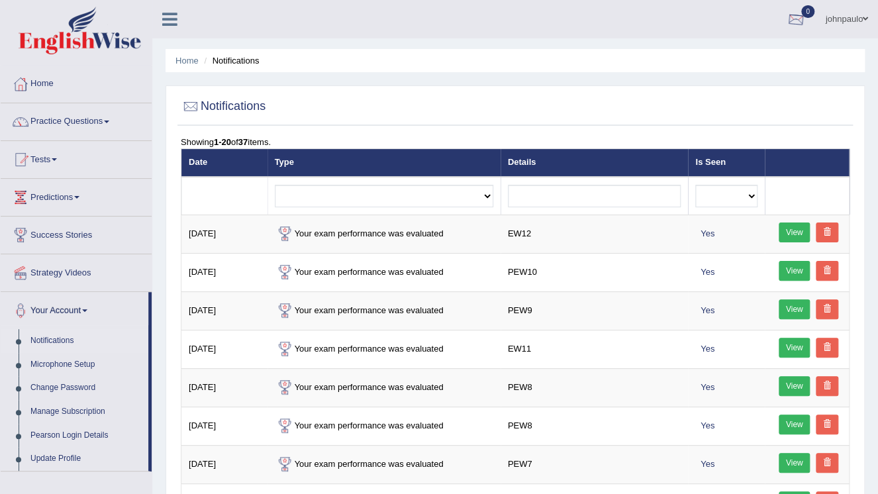
click at [797, 24] on div at bounding box center [796, 20] width 20 height 20
click at [716, 56] on strong "See All Alerts" at bounding box center [712, 55] width 59 height 11
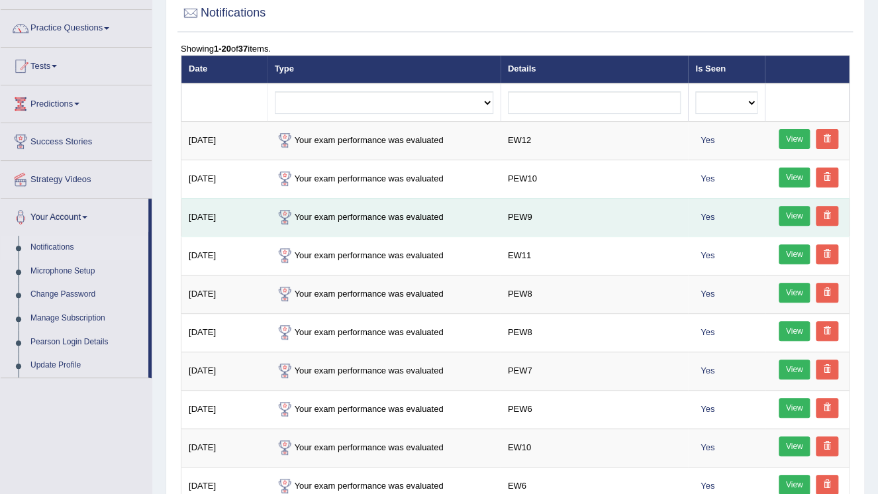
scroll to position [106, 0]
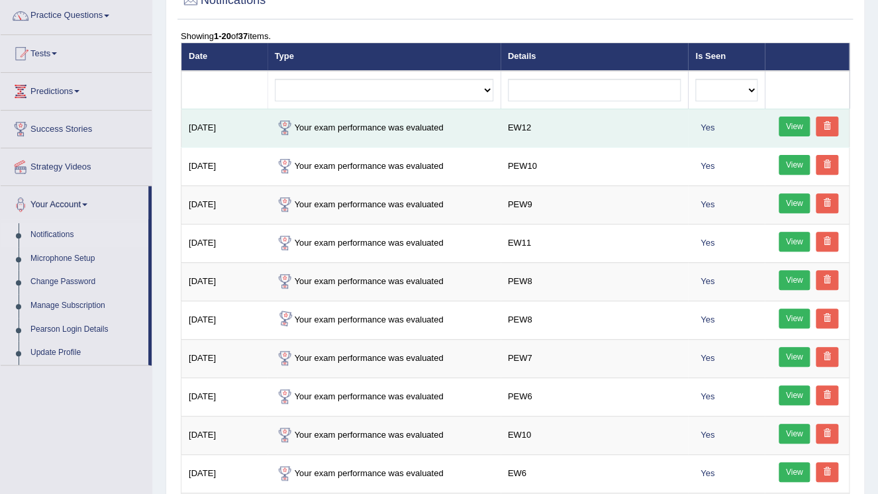
click at [400, 124] on td "Your exam performance was evaluated" at bounding box center [384, 128] width 233 height 38
click at [795, 119] on link "View" at bounding box center [795, 127] width 32 height 20
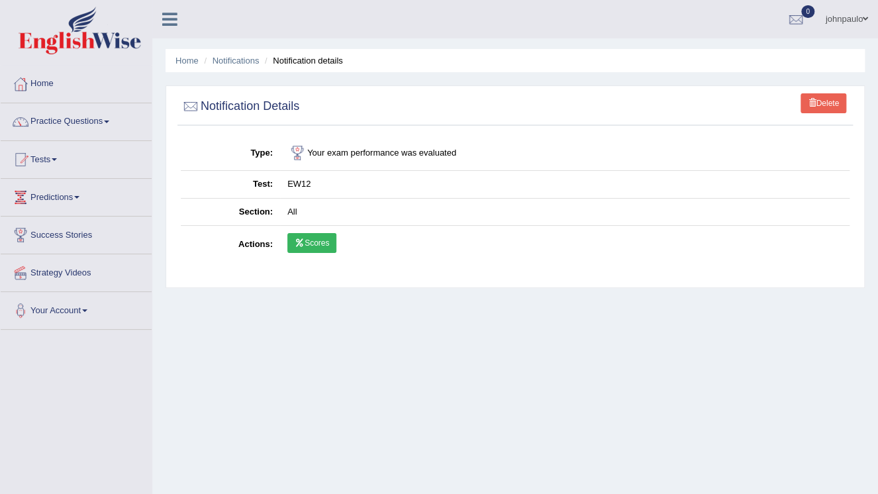
click at [328, 244] on link "Scores" at bounding box center [311, 243] width 49 height 20
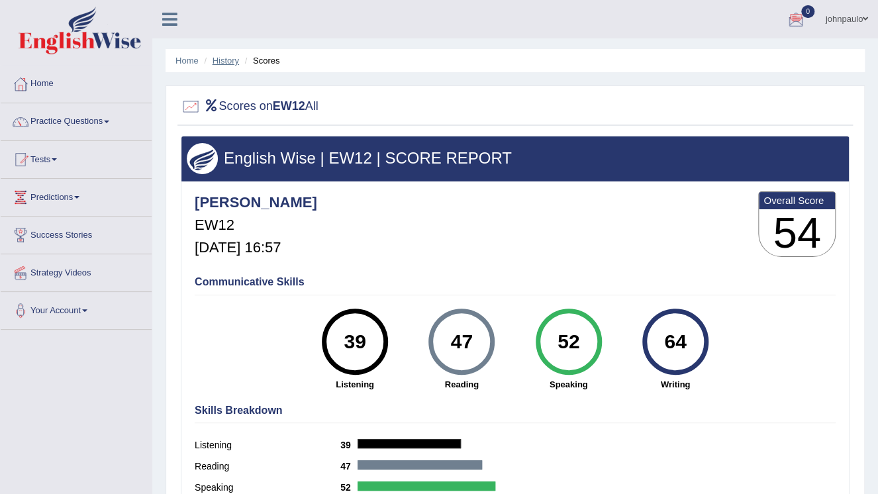
click at [228, 56] on link "History" at bounding box center [226, 61] width 26 height 10
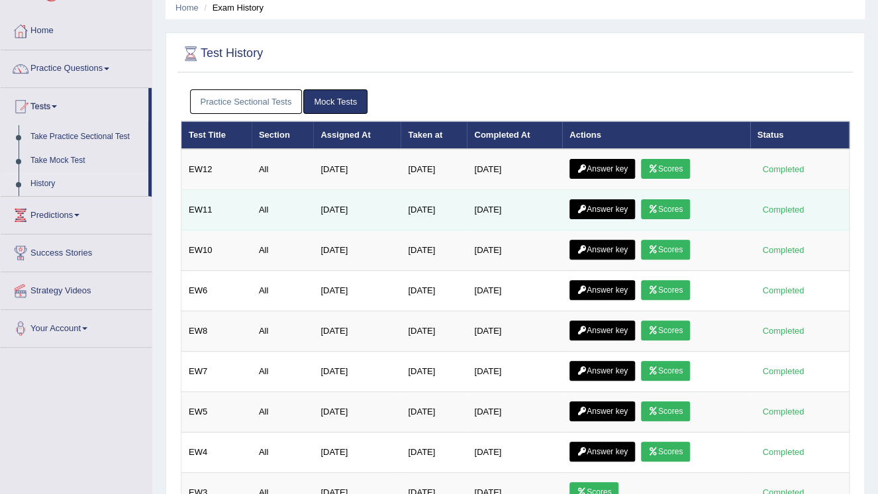
click at [676, 209] on link "Scores" at bounding box center [665, 209] width 49 height 20
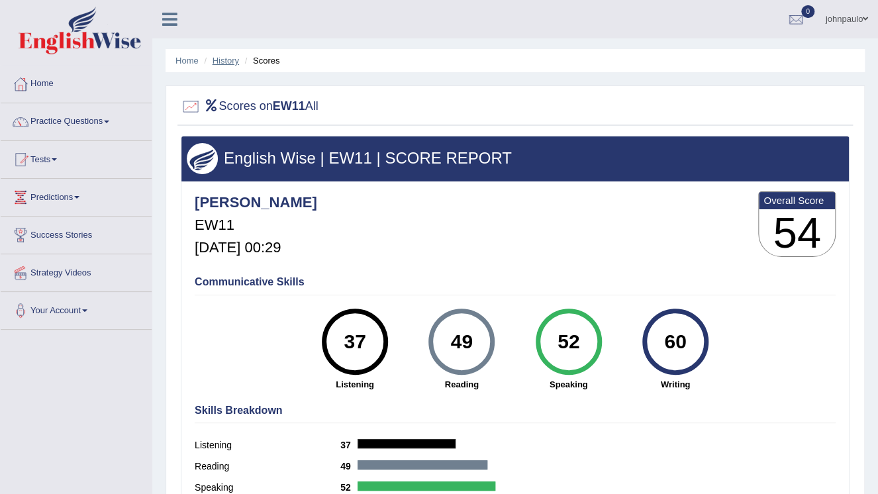
click at [230, 64] on link "History" at bounding box center [226, 61] width 26 height 10
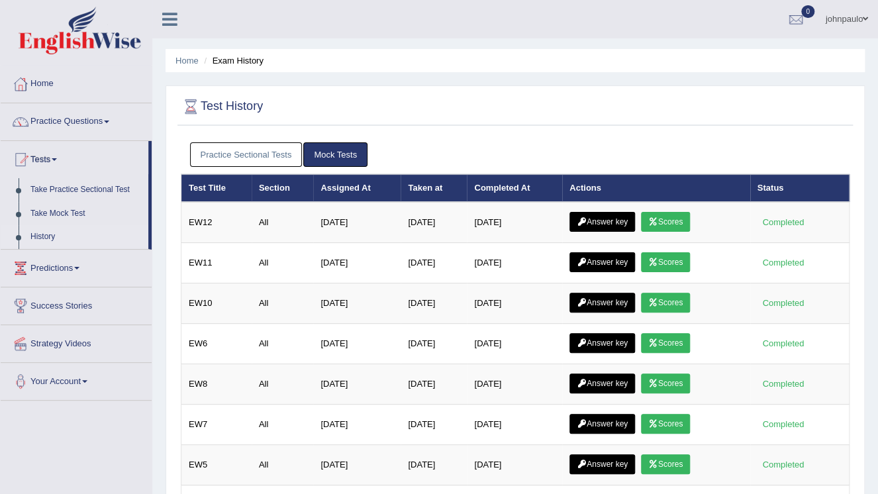
click at [263, 156] on link "Practice Sectional Tests" at bounding box center [246, 154] width 113 height 24
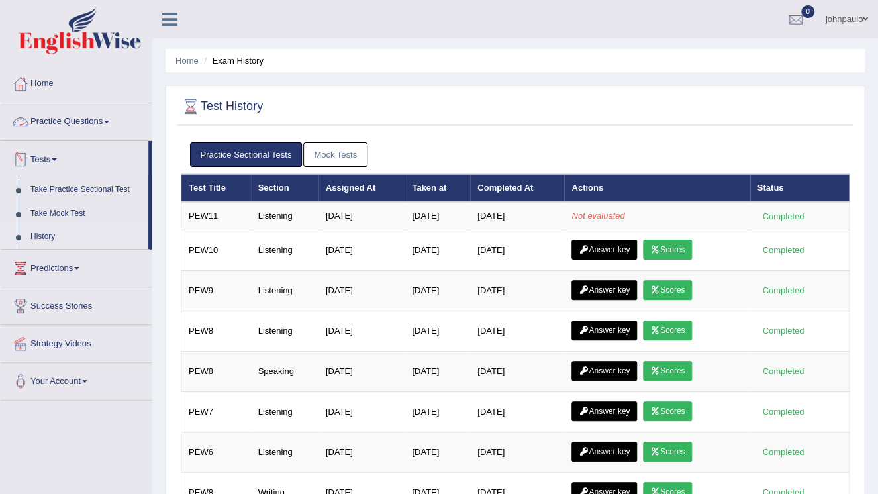
click at [107, 121] on link "Practice Questions" at bounding box center [76, 119] width 151 height 33
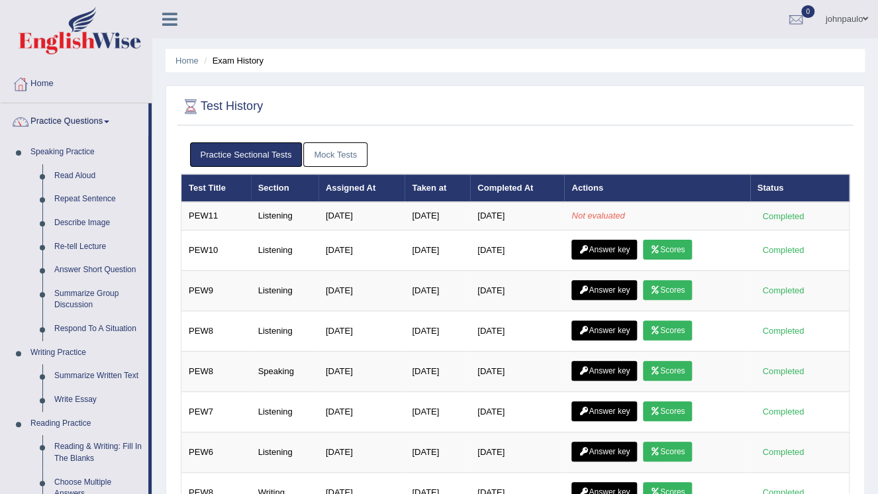
click at [866, 19] on span at bounding box center [865, 19] width 5 height 9
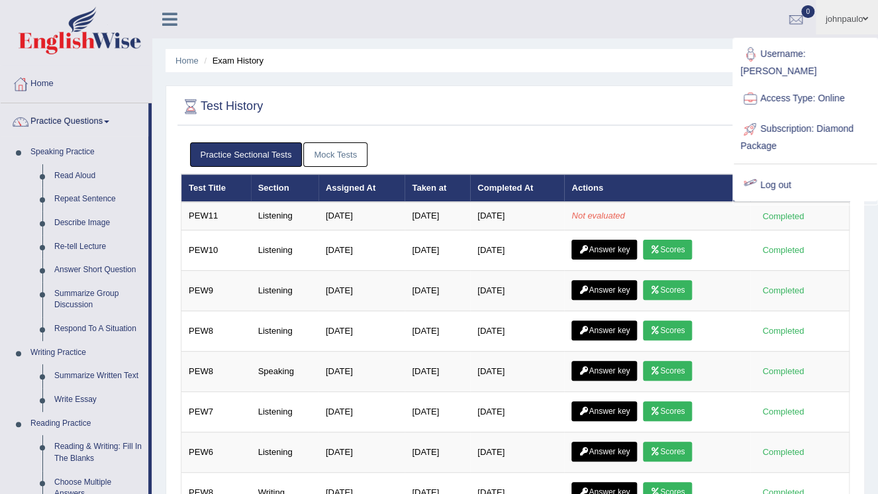
click at [774, 170] on link "Log out" at bounding box center [805, 185] width 143 height 30
